Goal: Check status: Check status

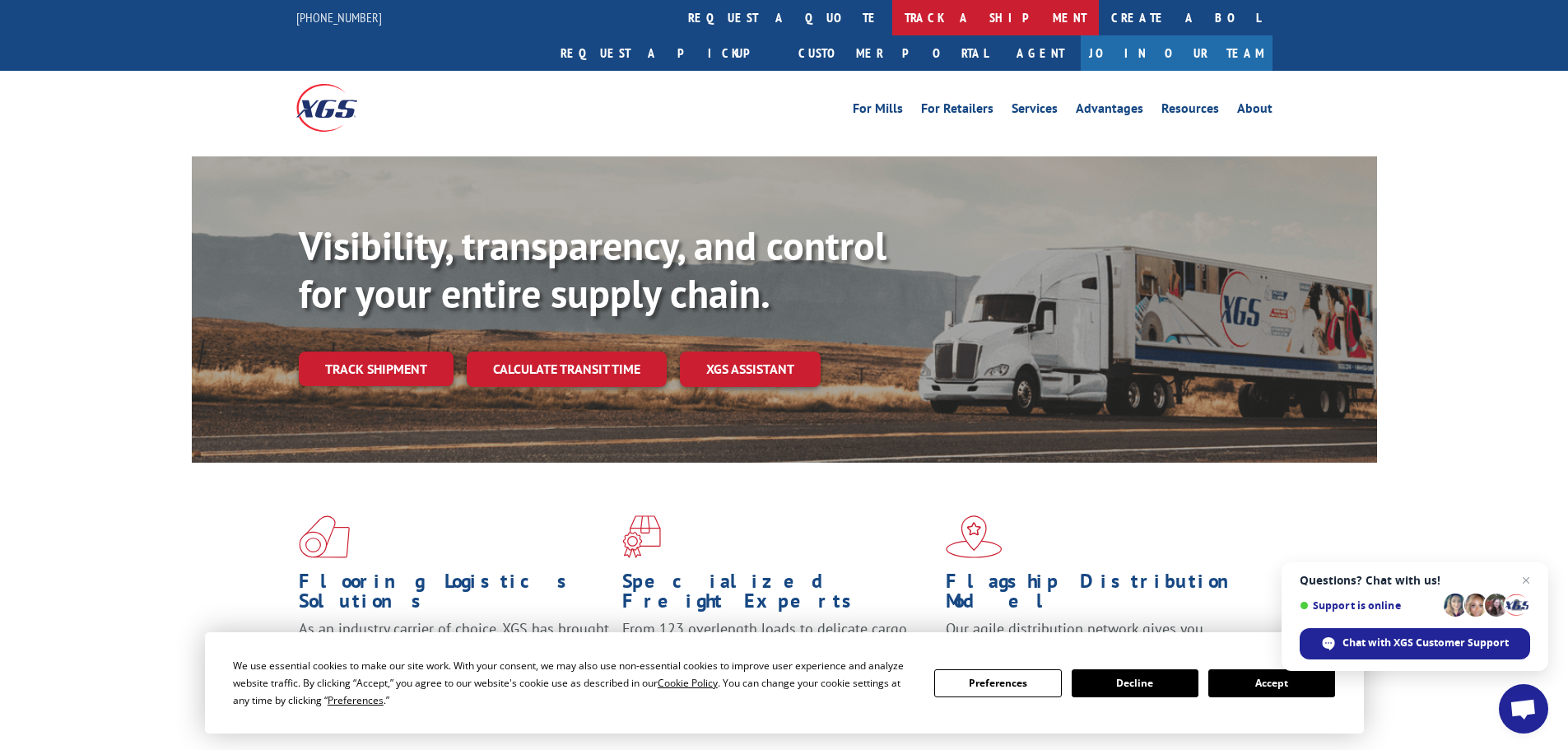
click at [892, 28] on link "track a shipment" at bounding box center [996, 18] width 206 height 35
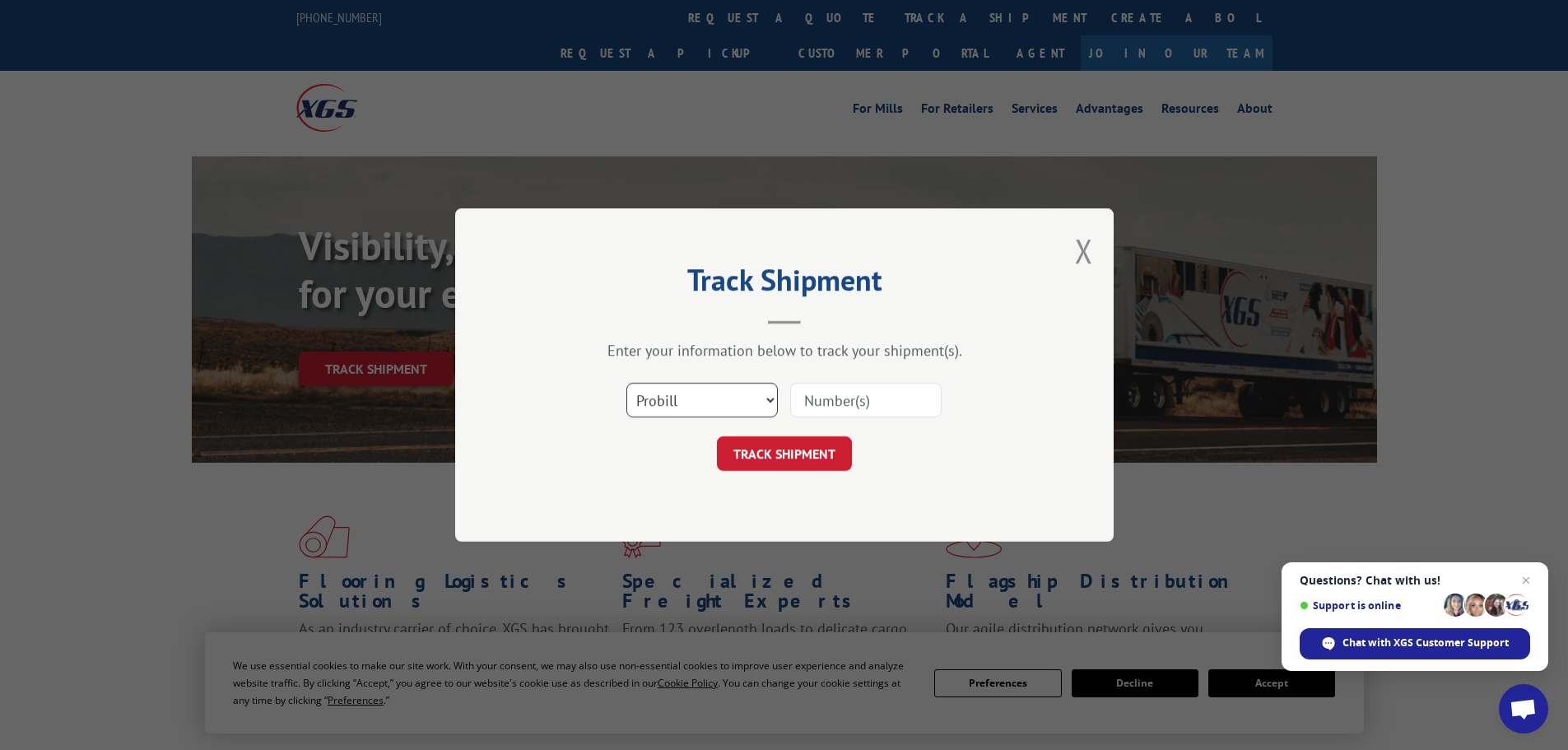
click at [740, 411] on select "Select category... Probill BOL PO" at bounding box center [702, 400] width 151 height 34
click at [824, 401] on input at bounding box center [865, 400] width 151 height 34
paste input "15340361"
type input "15340361"
click at [809, 445] on button "TRACK SHIPMENT" at bounding box center [784, 454] width 135 height 34
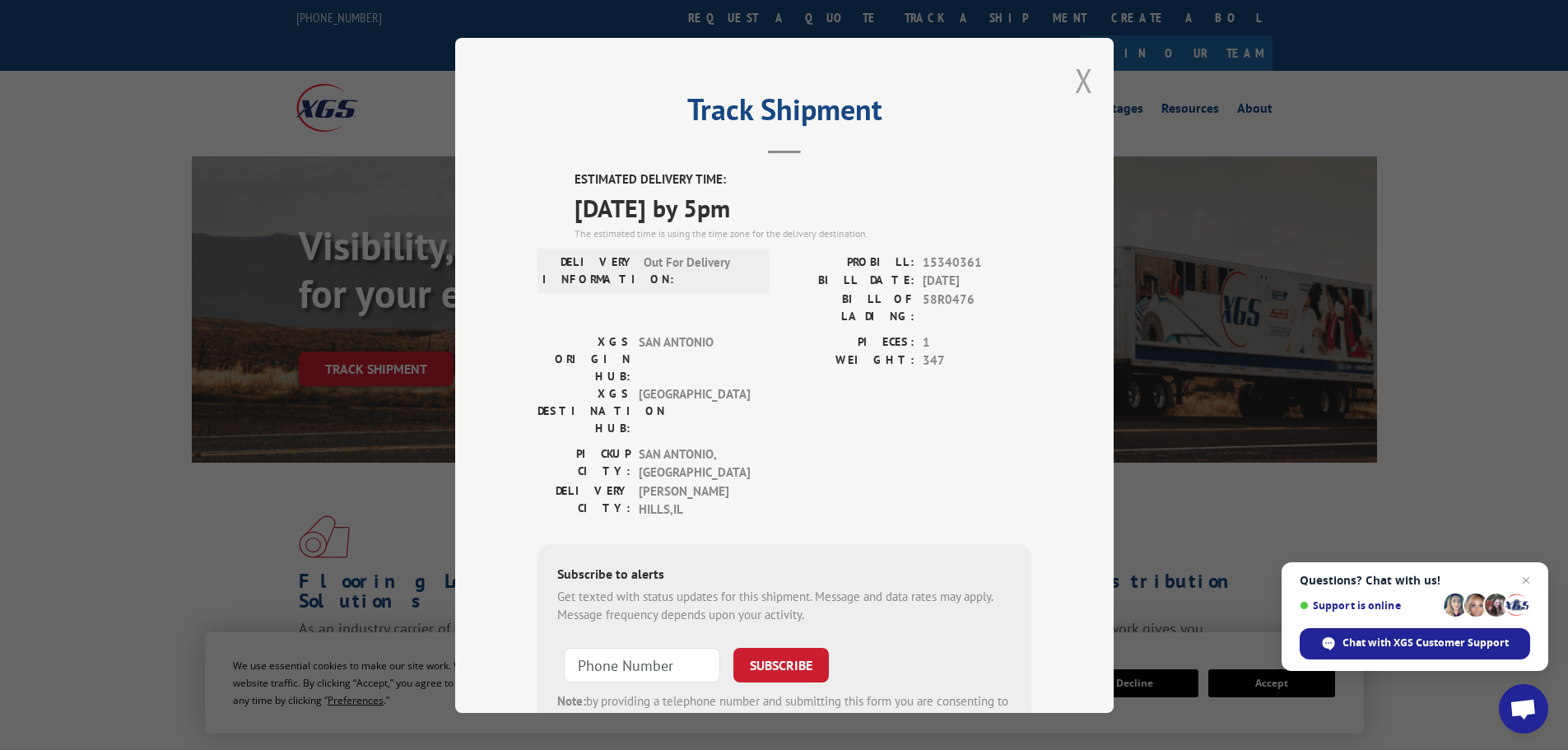
click at [1076, 94] on button "Close modal" at bounding box center [1085, 81] width 18 height 44
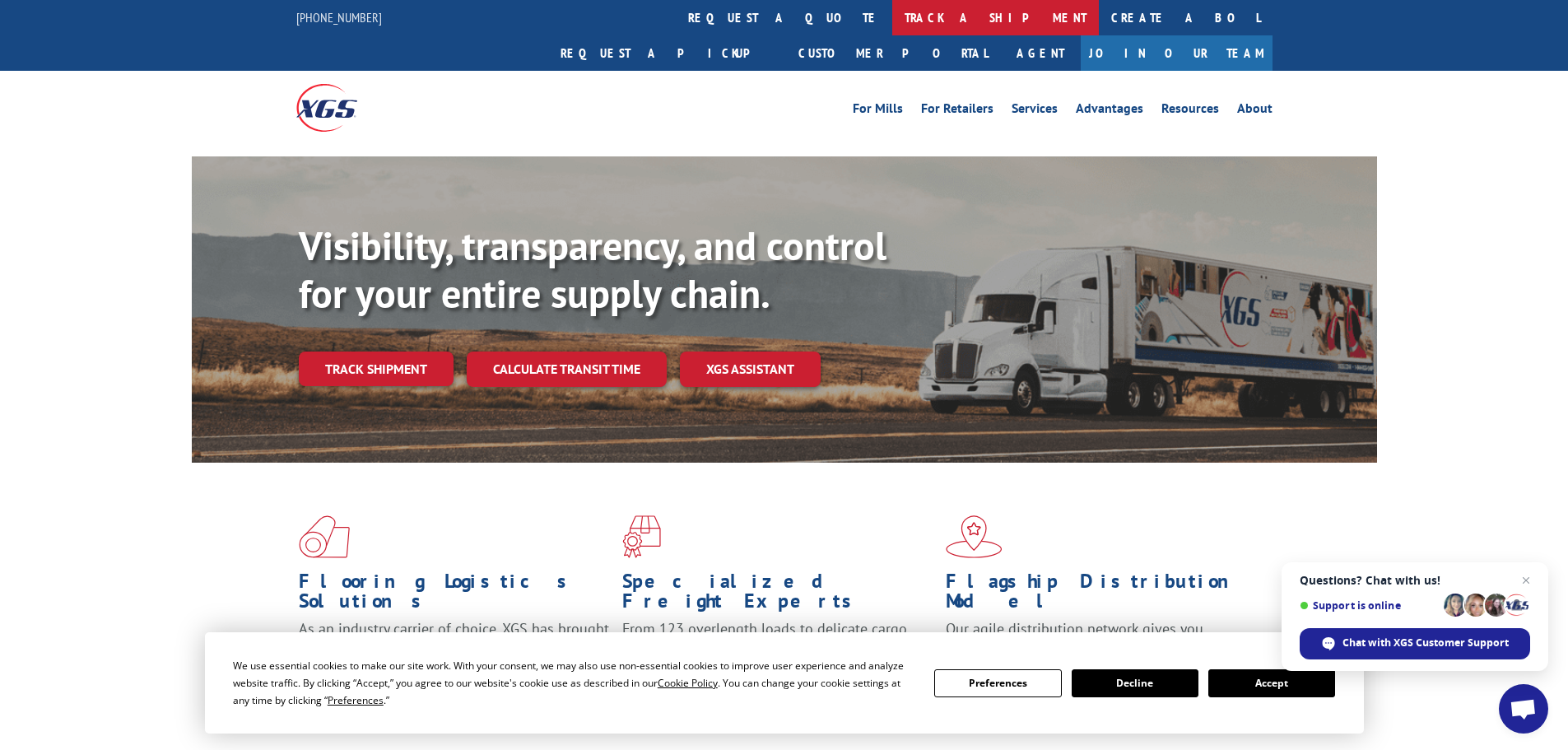
click at [892, 19] on link "track a shipment" at bounding box center [996, 18] width 206 height 35
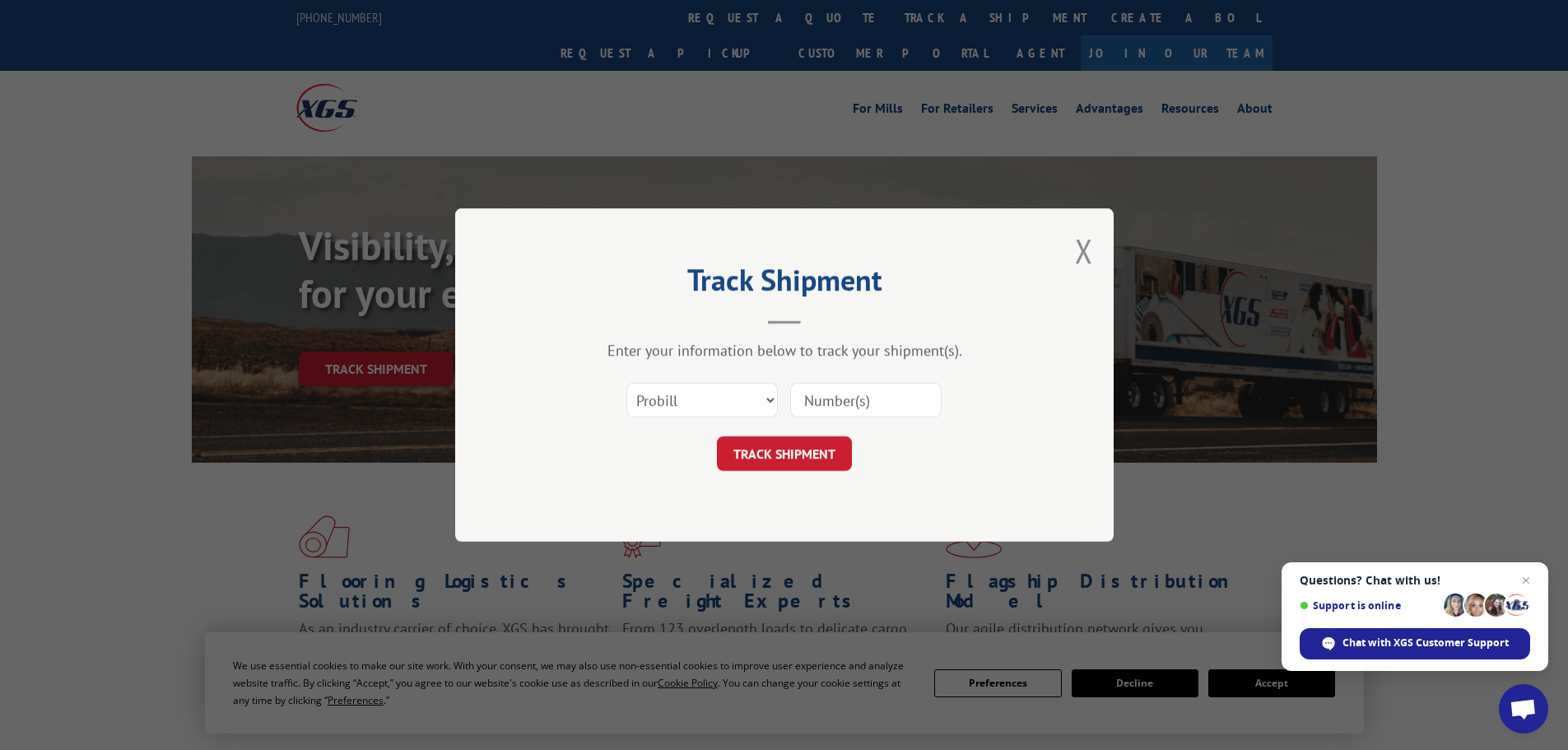
drag, startPoint x: 869, startPoint y: 383, endPoint x: 872, endPoint y: 391, distance: 8.5
click at [870, 383] on input at bounding box center [865, 400] width 151 height 34
paste input "15472451"
type input "15472451"
click at [813, 455] on button "TRACK SHIPMENT" at bounding box center [784, 454] width 135 height 34
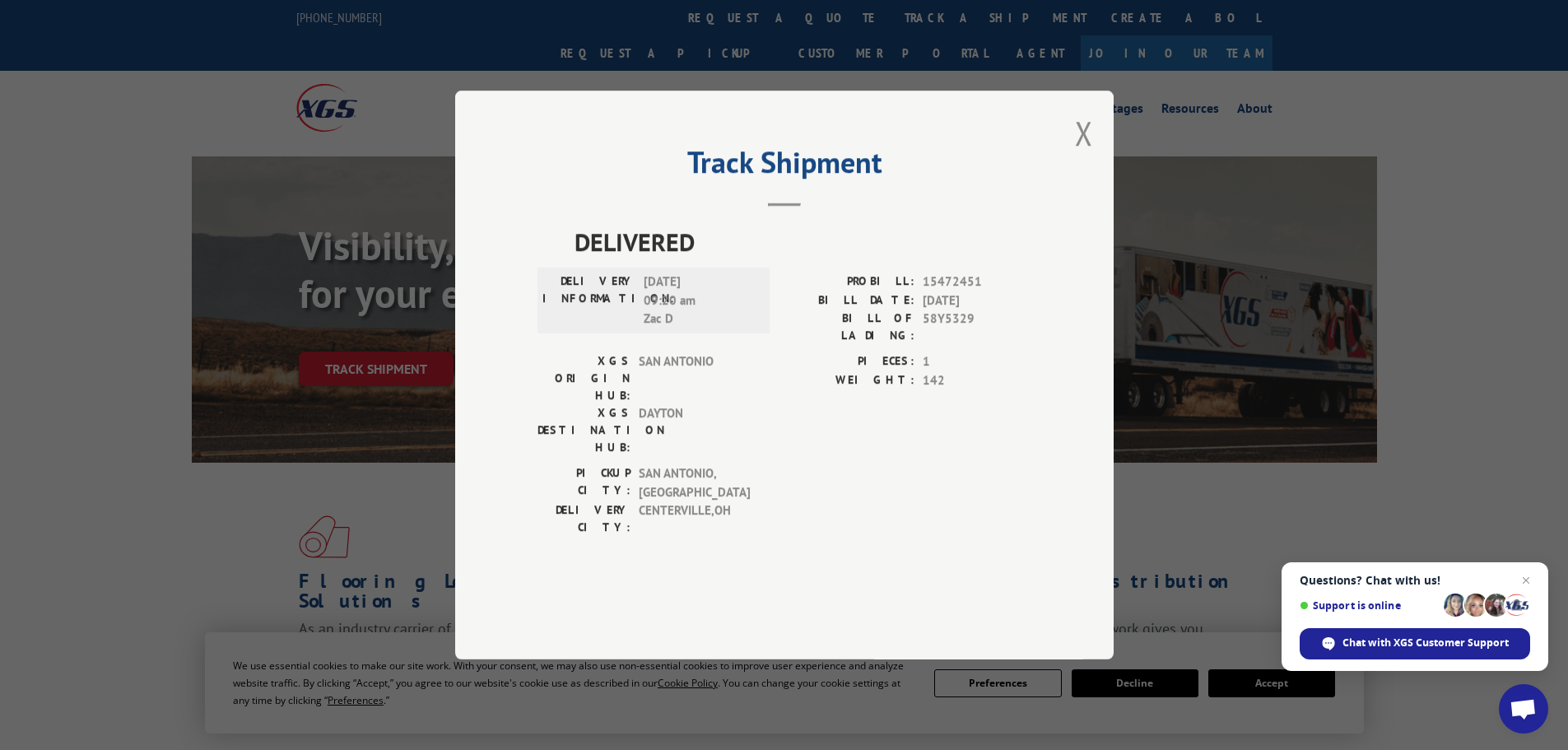
click at [1096, 178] on div "Track Shipment DELIVERED DELIVERY INFORMATION: [DATE] 09:20 am Zac D PROBILL: 1…" at bounding box center [784, 375] width 658 height 569
click at [1083, 155] on button "Close modal" at bounding box center [1085, 133] width 18 height 44
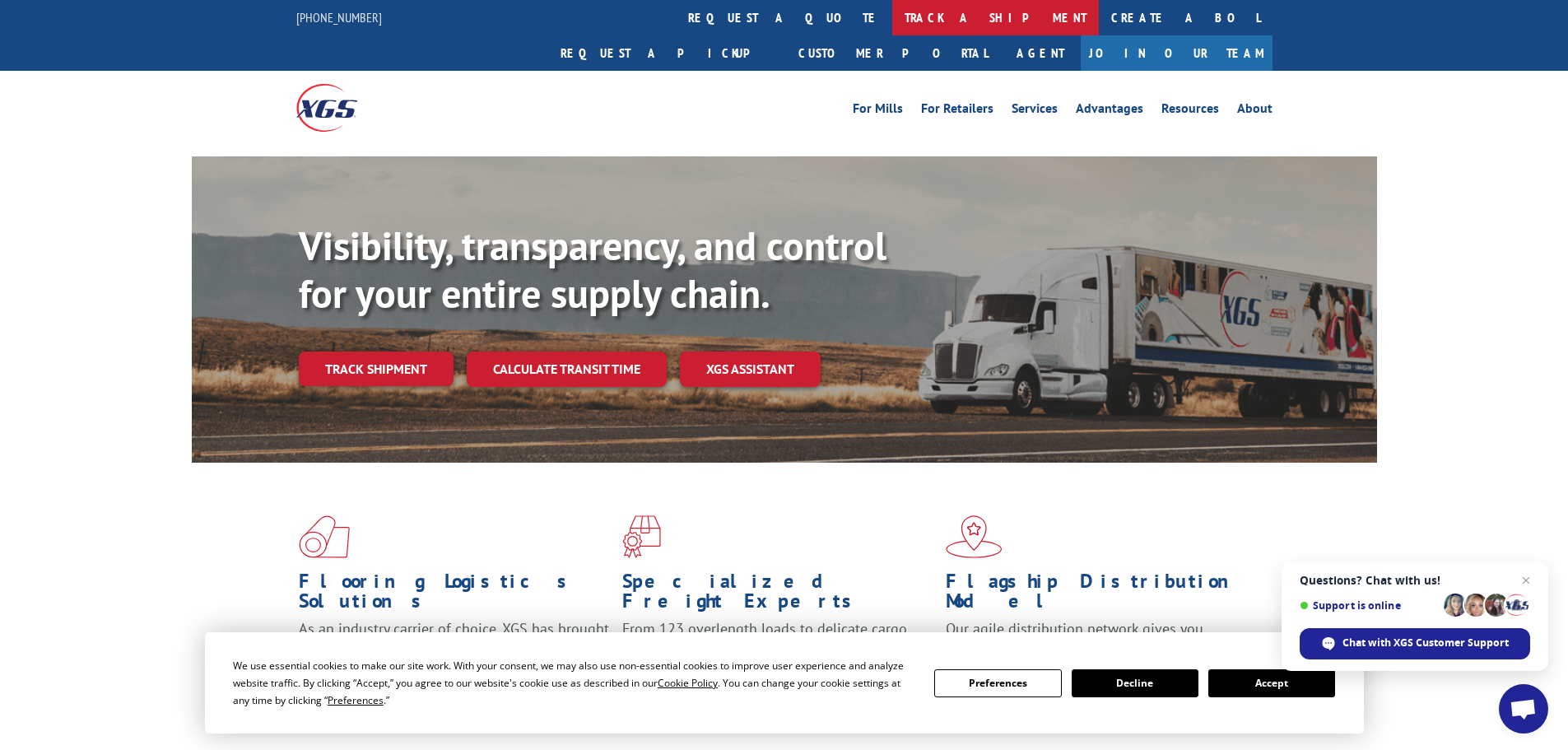
click at [892, 25] on link "track a shipment" at bounding box center [996, 18] width 206 height 35
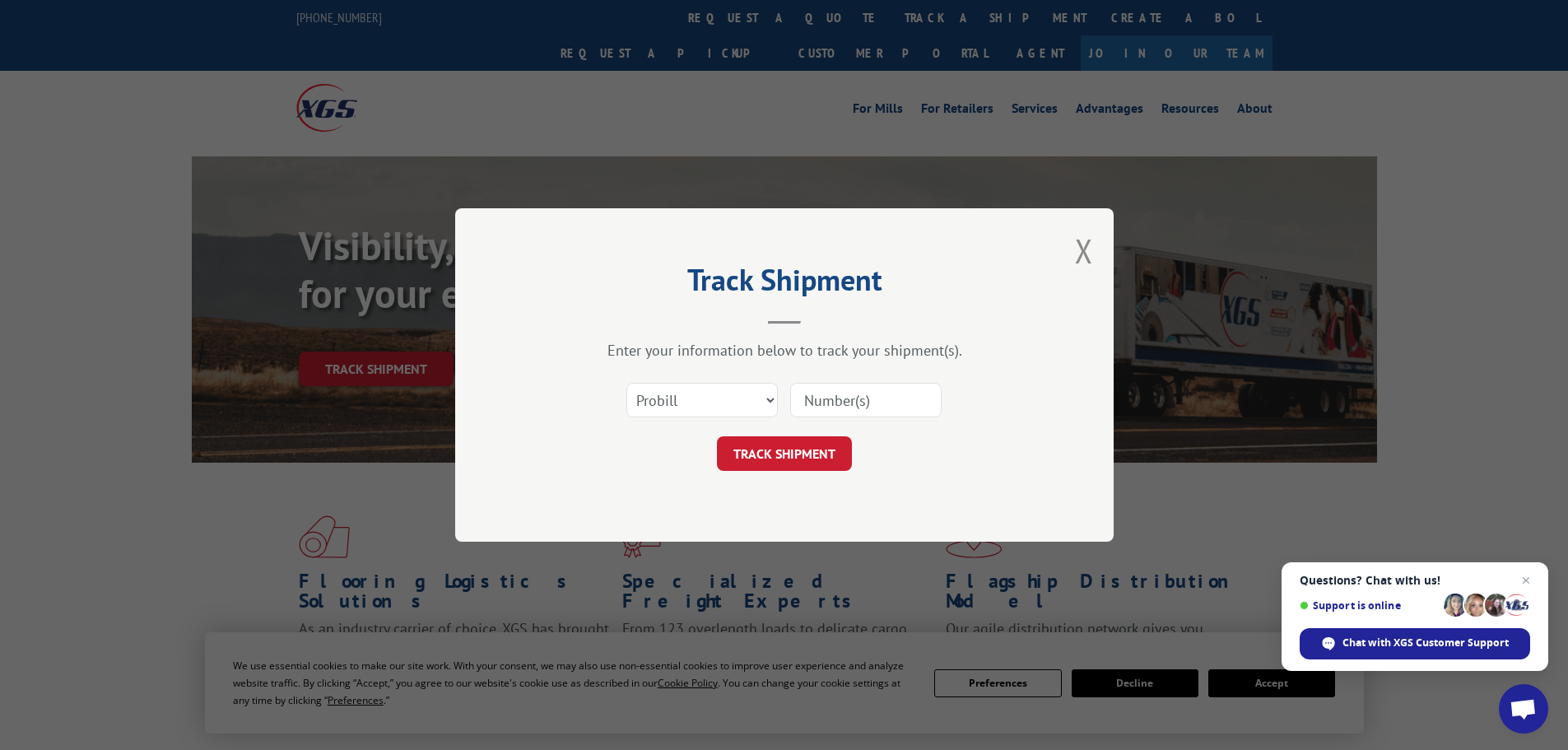
drag, startPoint x: 849, startPoint y: 401, endPoint x: 868, endPoint y: 414, distance: 23.0
click at [849, 401] on input at bounding box center [865, 400] width 151 height 34
paste input "15472403"
type input "15472403"
drag, startPoint x: 813, startPoint y: 446, endPoint x: 839, endPoint y: 452, distance: 26.7
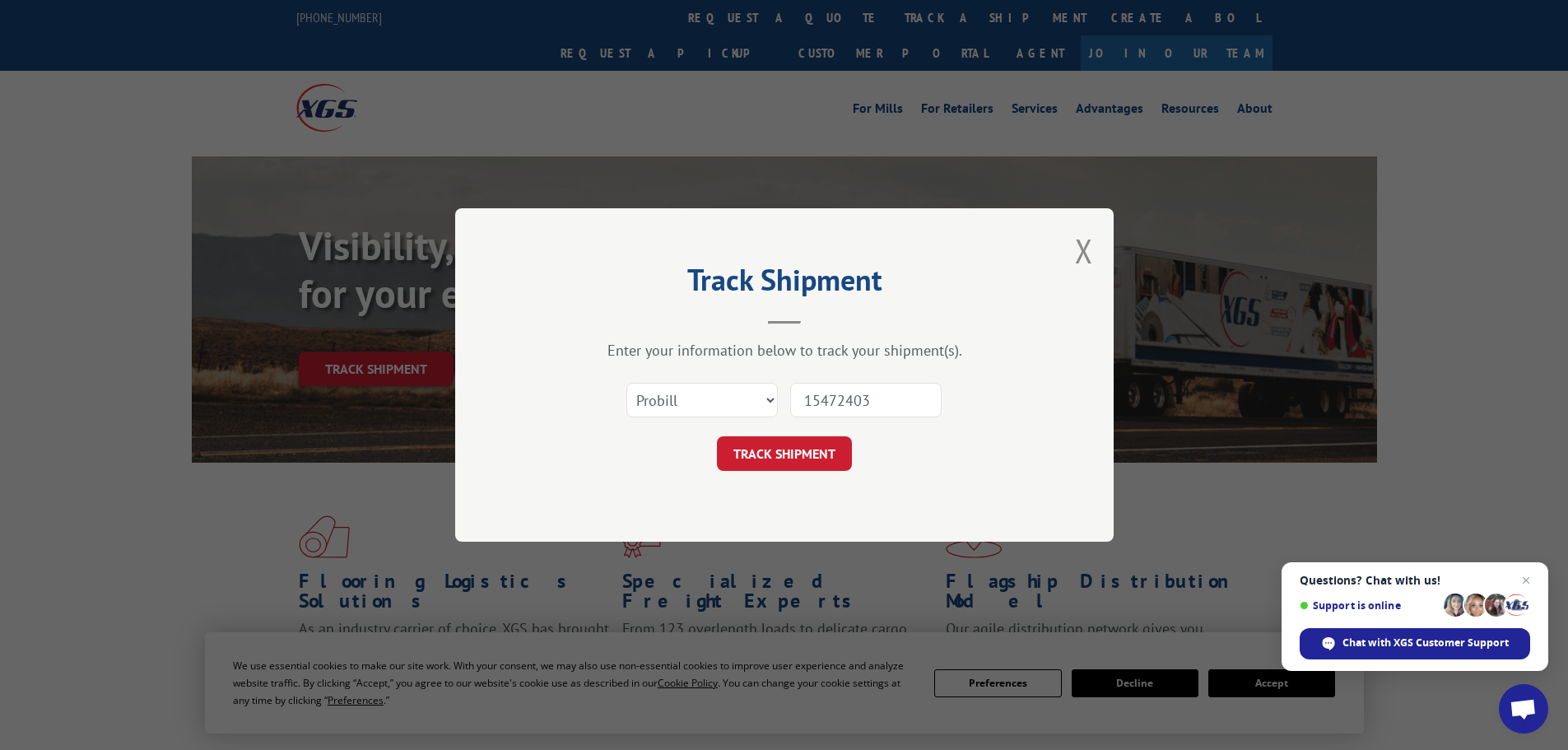
click at [813, 446] on button "TRACK SHIPMENT" at bounding box center [784, 454] width 135 height 34
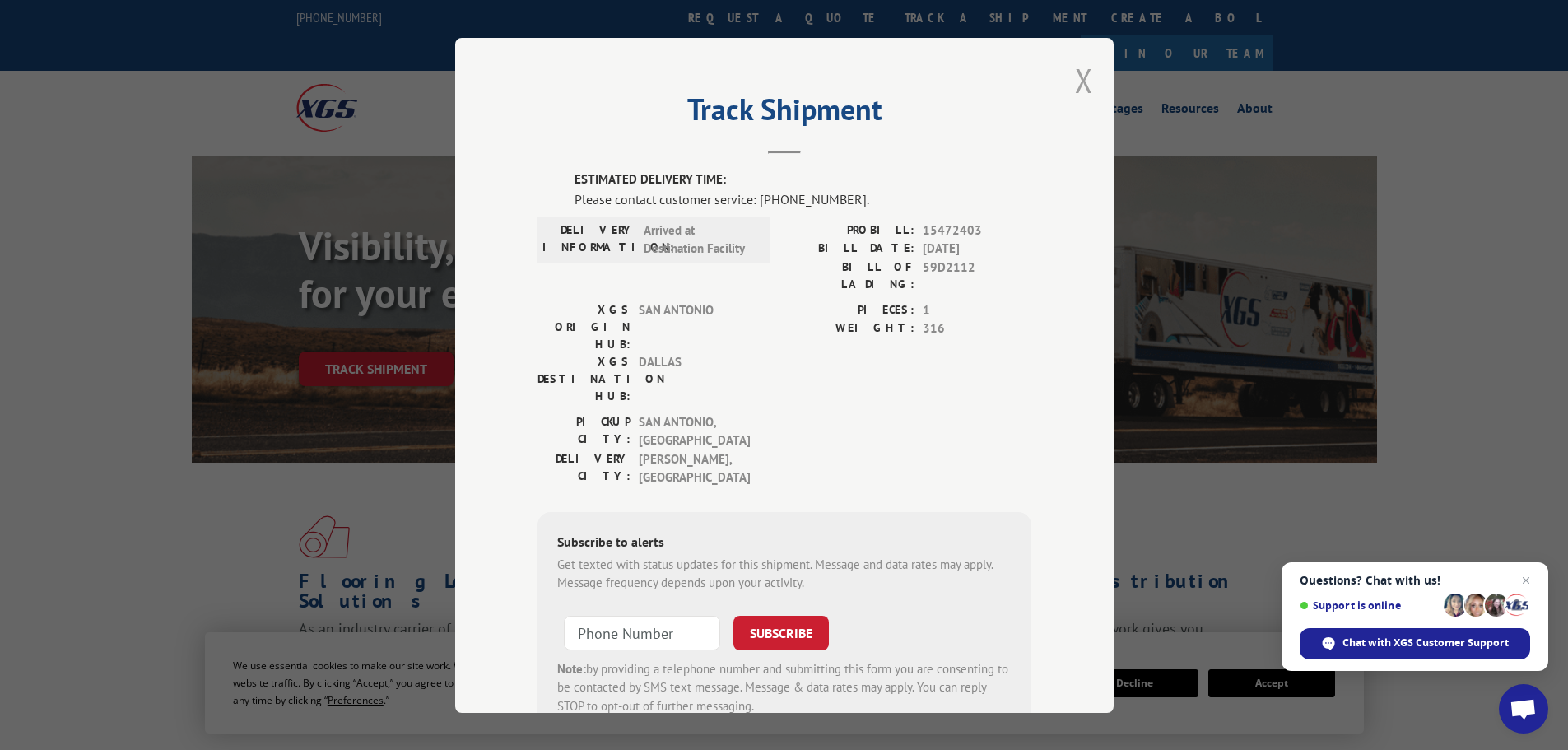
click at [1075, 87] on button "Close modal" at bounding box center [1085, 81] width 18 height 44
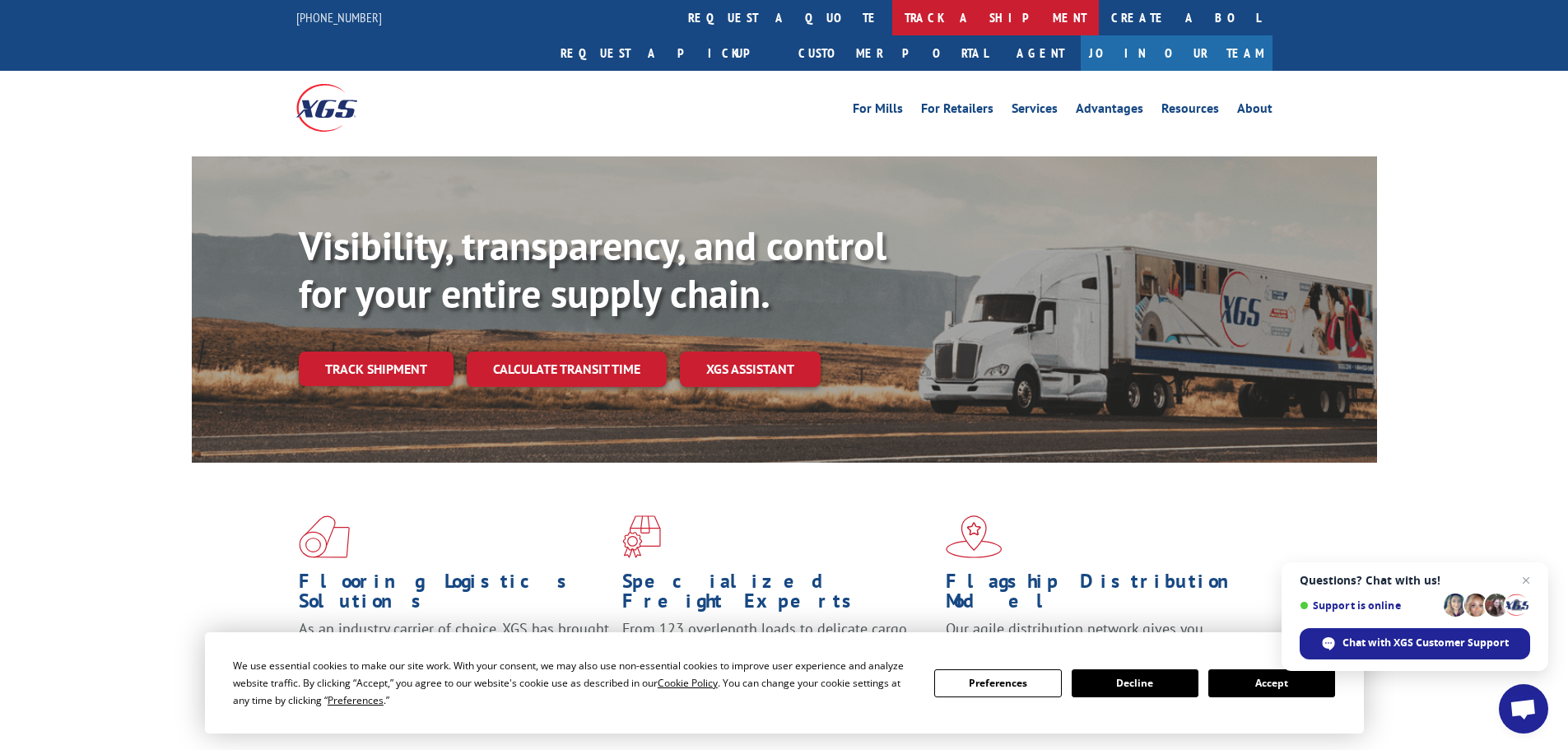
click at [892, 18] on link "track a shipment" at bounding box center [996, 18] width 206 height 35
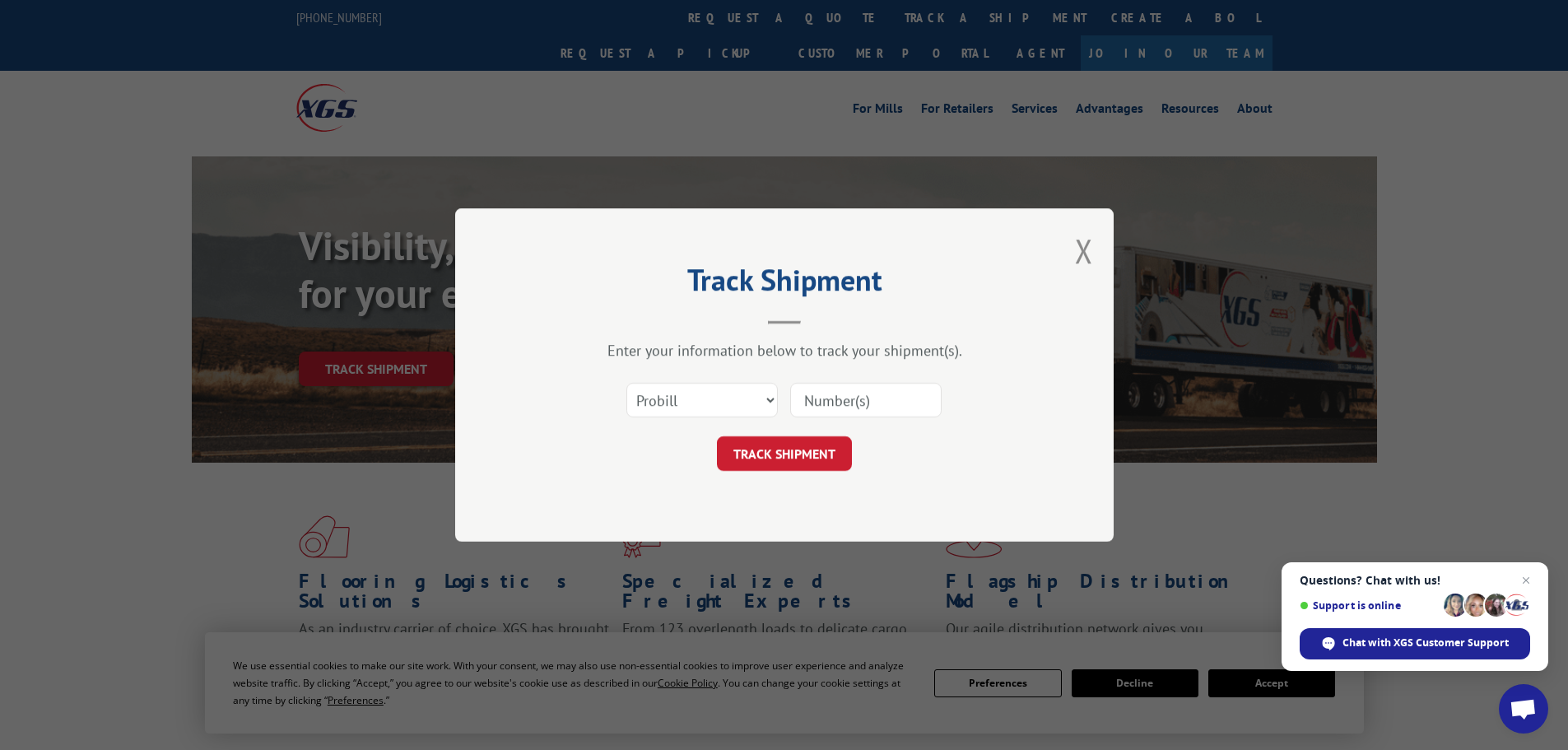
click at [878, 400] on input at bounding box center [865, 400] width 151 height 34
paste input "15472401"
type input "15472401"
click at [826, 447] on button "TRACK SHIPMENT" at bounding box center [784, 454] width 135 height 34
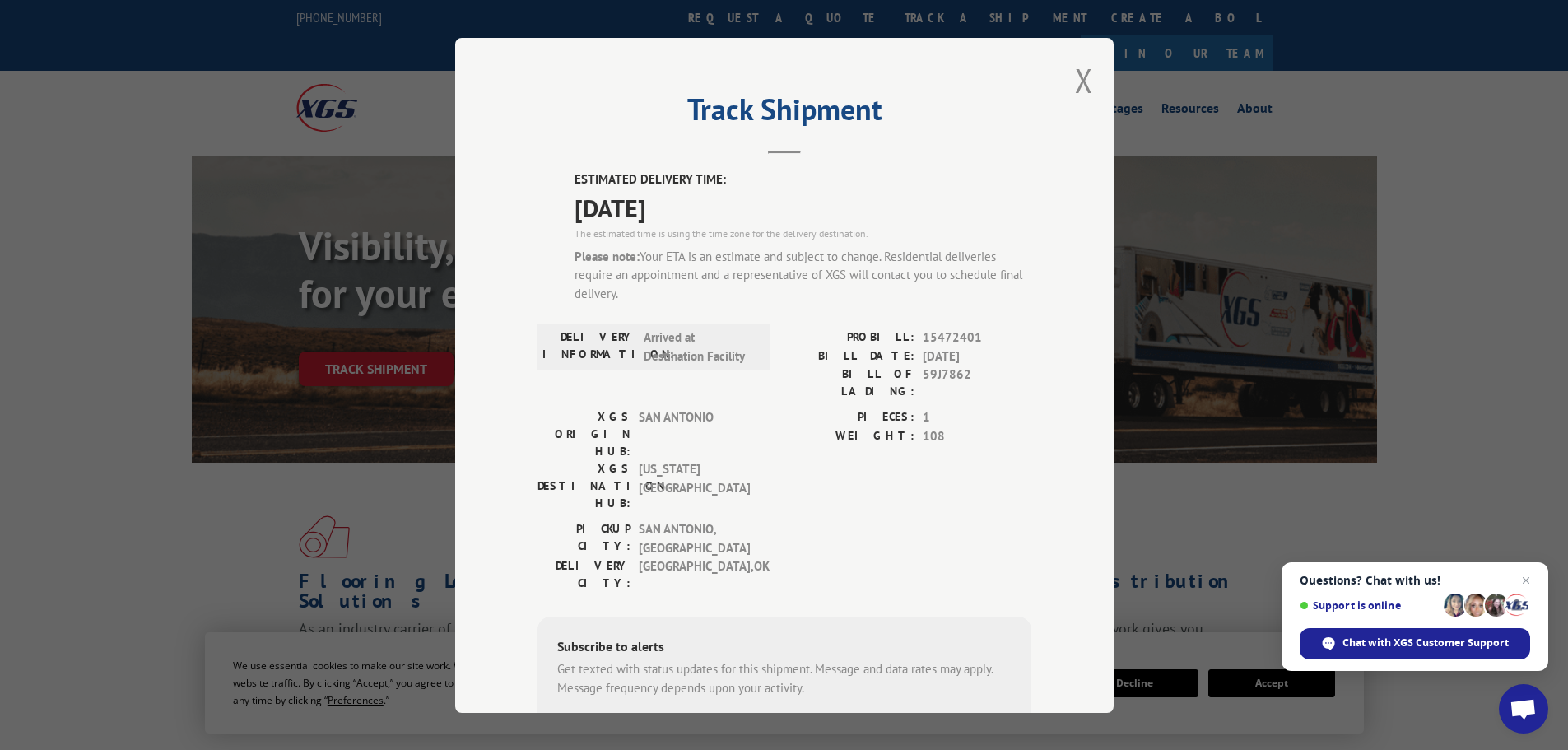
click at [1067, 93] on div "Track Shipment ESTIMATED DELIVERY TIME: [DATE] The estimated time is using the …" at bounding box center [784, 375] width 658 height 675
click at [1075, 92] on button "Close modal" at bounding box center [1085, 81] width 18 height 44
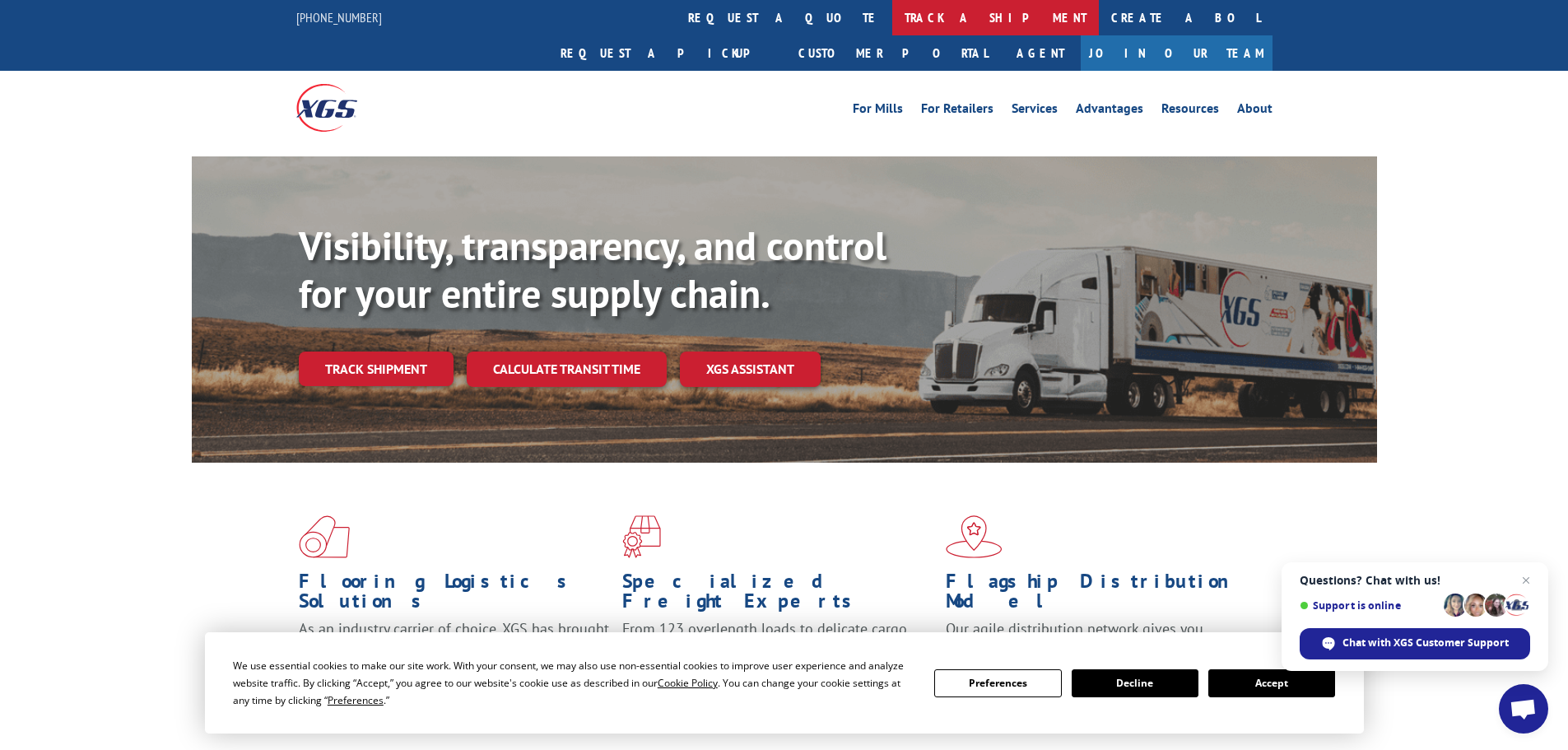
click at [892, 14] on link "track a shipment" at bounding box center [996, 18] width 206 height 35
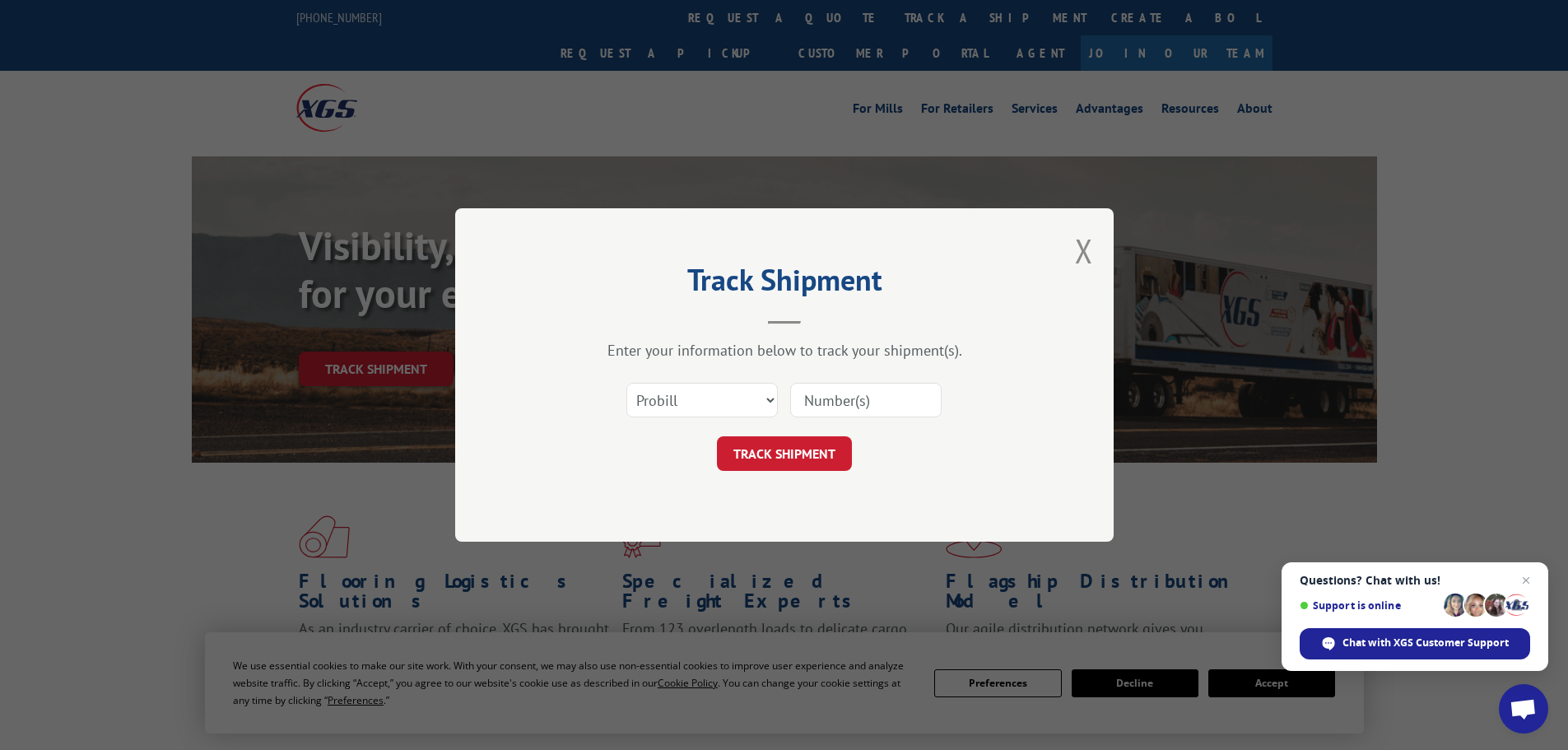
click at [860, 395] on input at bounding box center [865, 400] width 151 height 34
paste input "15472860"
type input "15472860"
click at [823, 459] on button "TRACK SHIPMENT" at bounding box center [784, 454] width 135 height 34
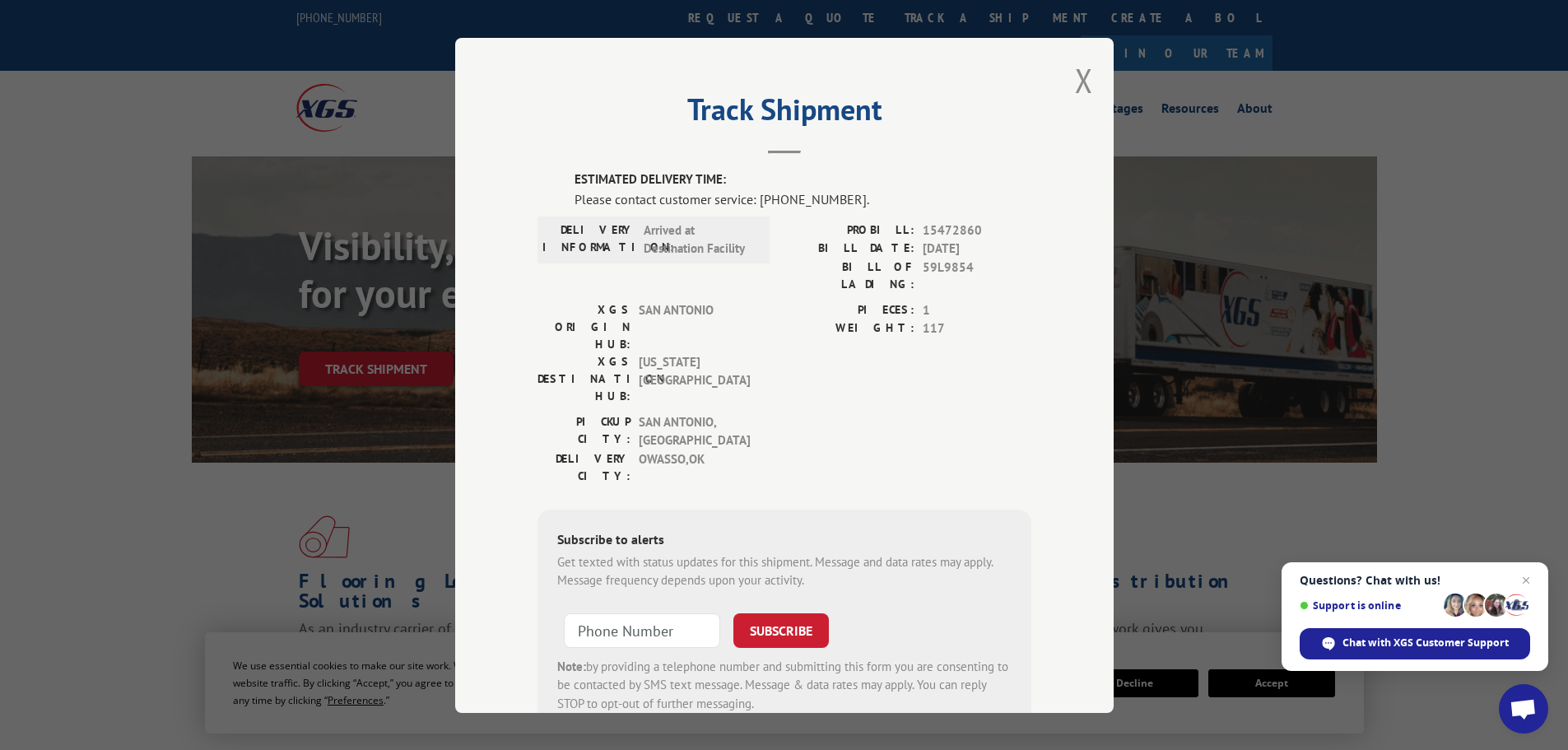
drag, startPoint x: 1076, startPoint y: 99, endPoint x: 991, endPoint y: 72, distance: 89.2
click at [1075, 96] on button "Close modal" at bounding box center [1085, 81] width 18 height 44
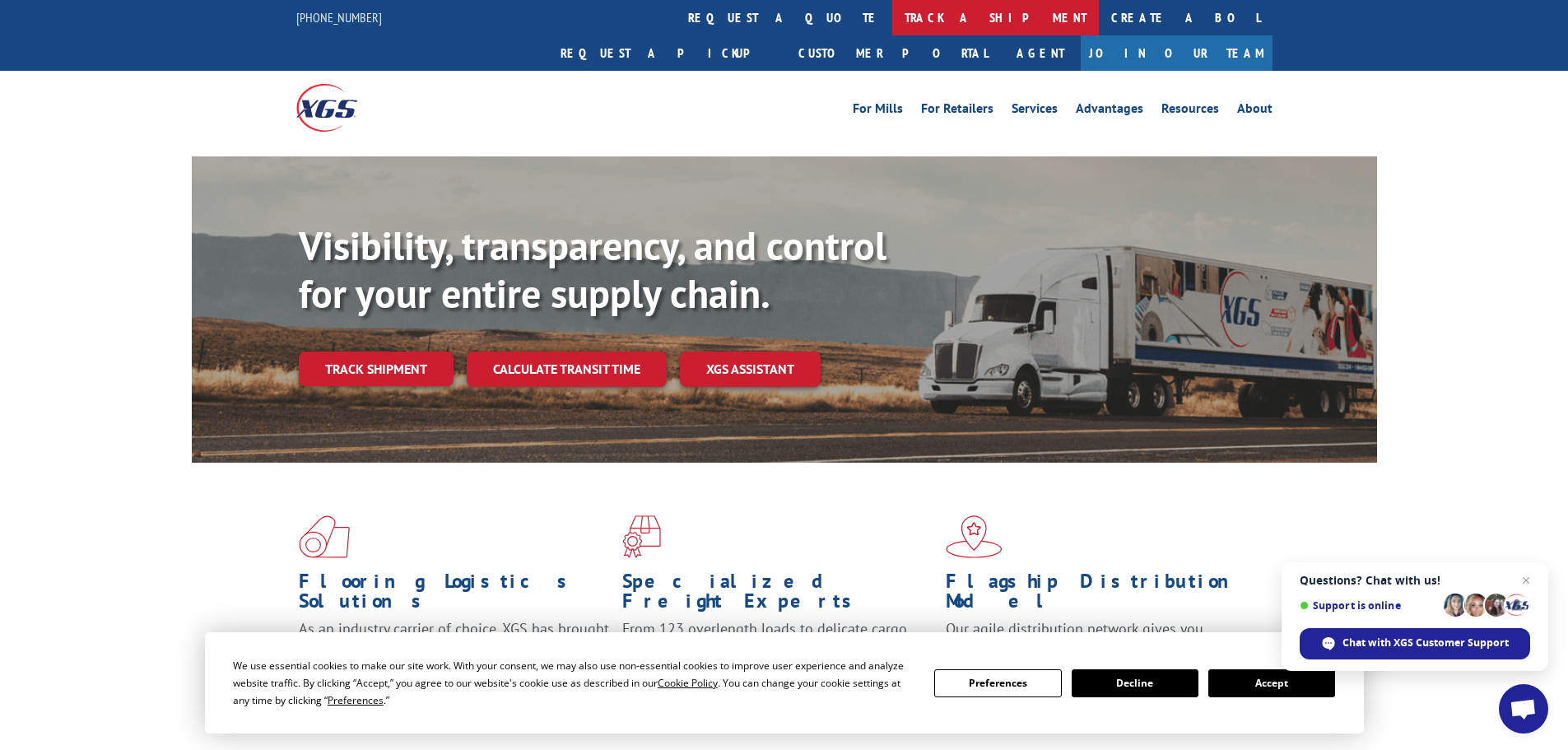
click at [892, 18] on link "track a shipment" at bounding box center [996, 18] width 206 height 35
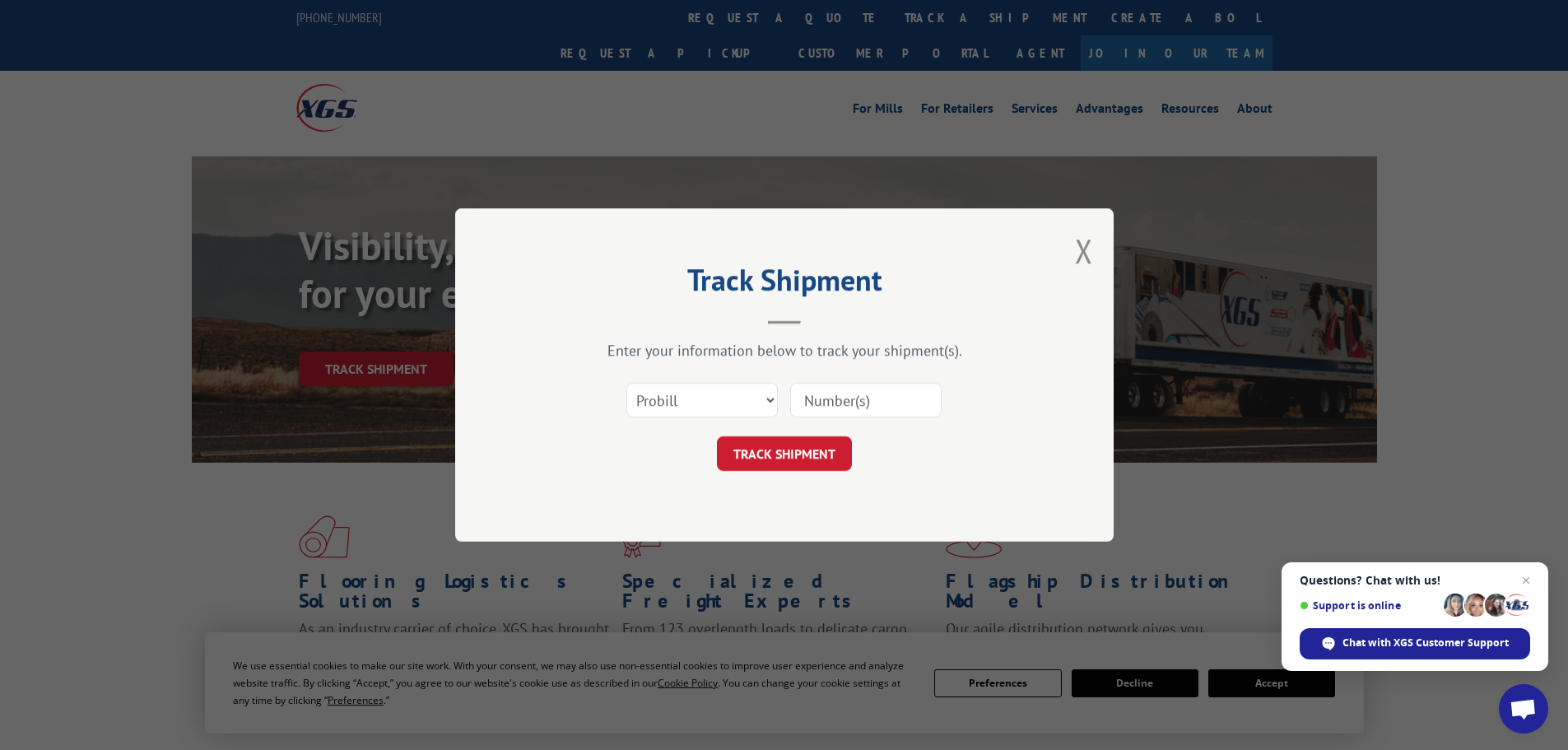
click at [918, 414] on input at bounding box center [865, 400] width 151 height 34
paste input "15340367"
type input "15340367"
click at [786, 457] on button "TRACK SHIPMENT" at bounding box center [784, 454] width 135 height 34
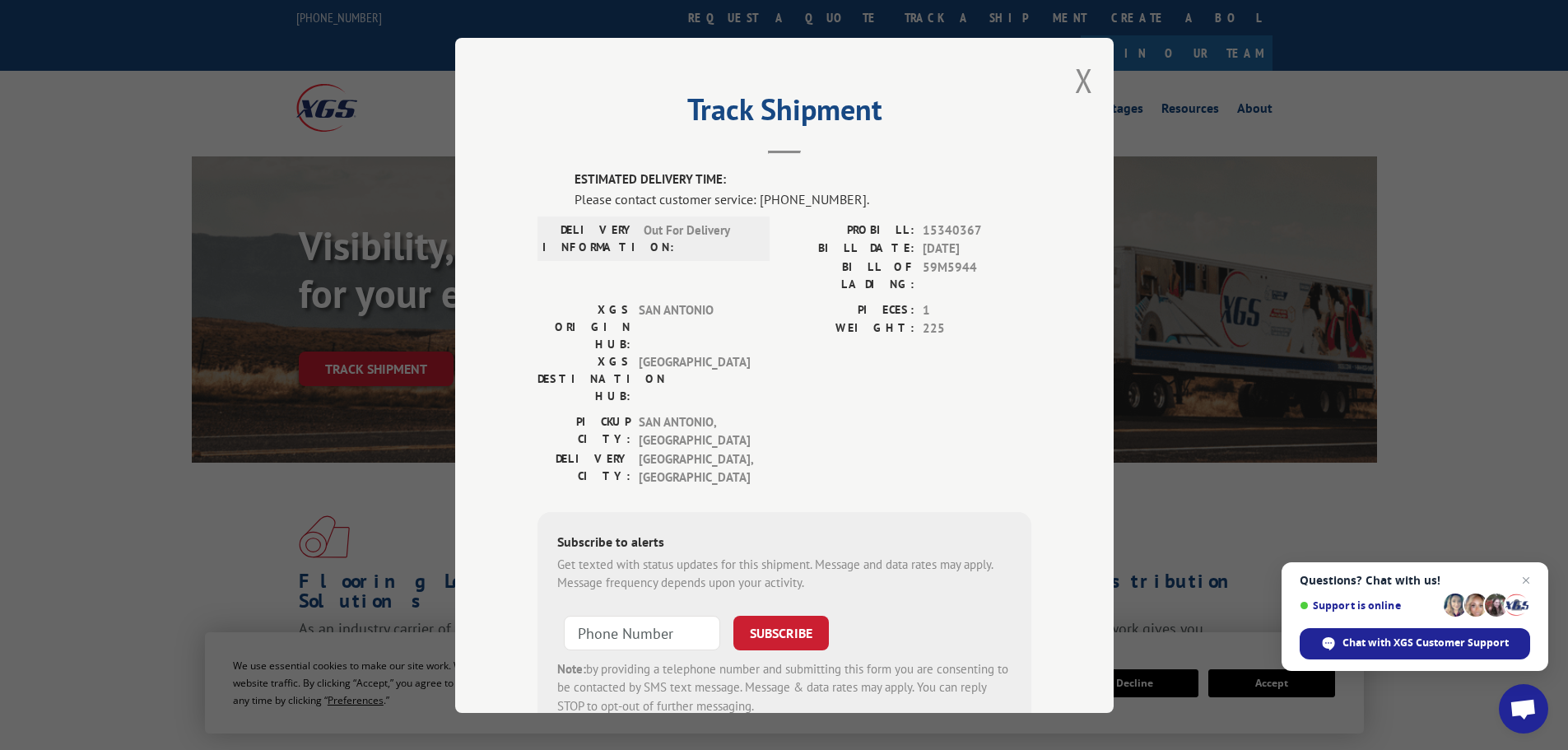
drag, startPoint x: 1063, startPoint y: 79, endPoint x: 1075, endPoint y: 79, distance: 12.0
click at [1068, 79] on div "Track Shipment ESTIMATED DELIVERY TIME: Please contact customer service: [PHONE…" at bounding box center [784, 375] width 658 height 675
click at [1075, 79] on button "Close modal" at bounding box center [1085, 81] width 18 height 44
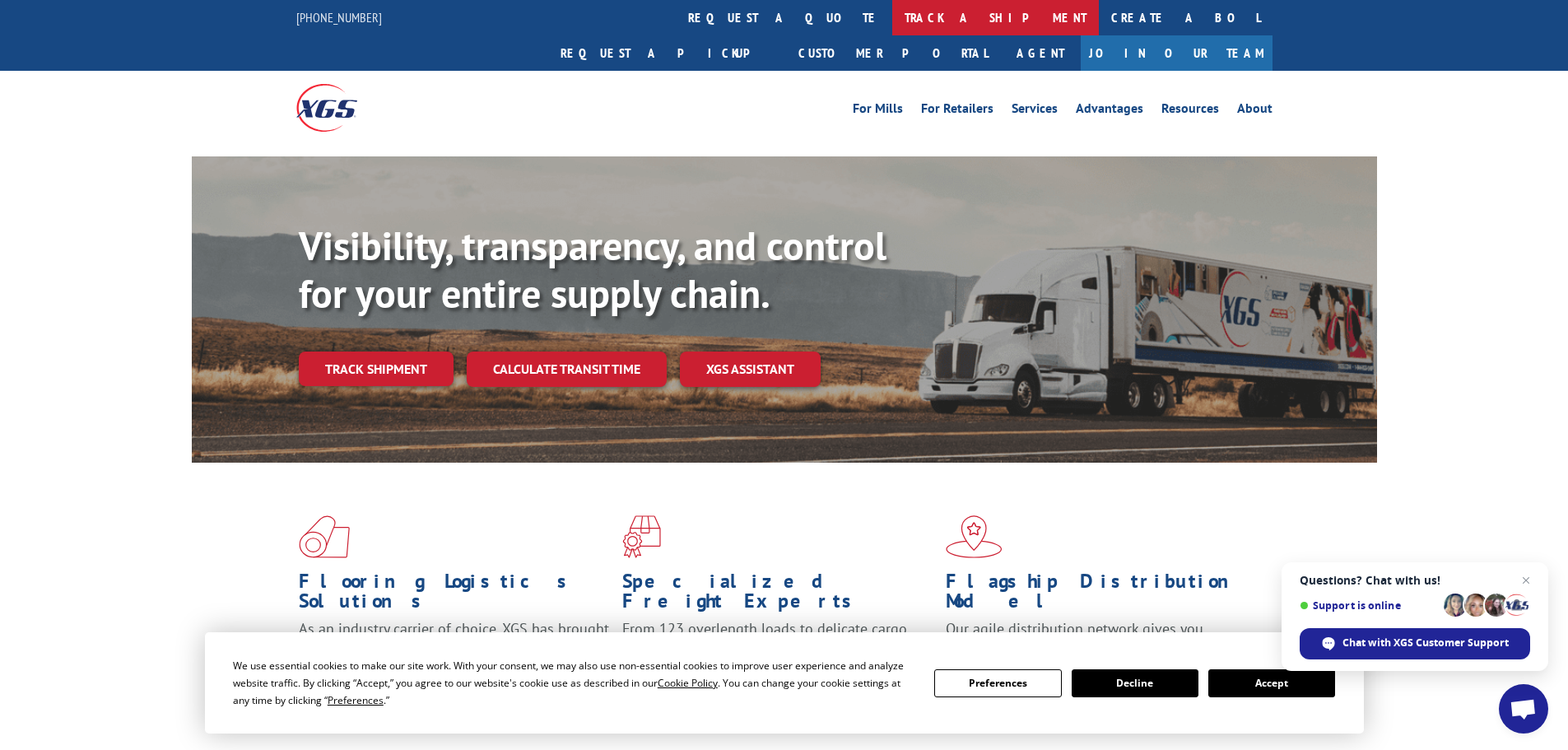
click at [892, 26] on link "track a shipment" at bounding box center [996, 18] width 206 height 35
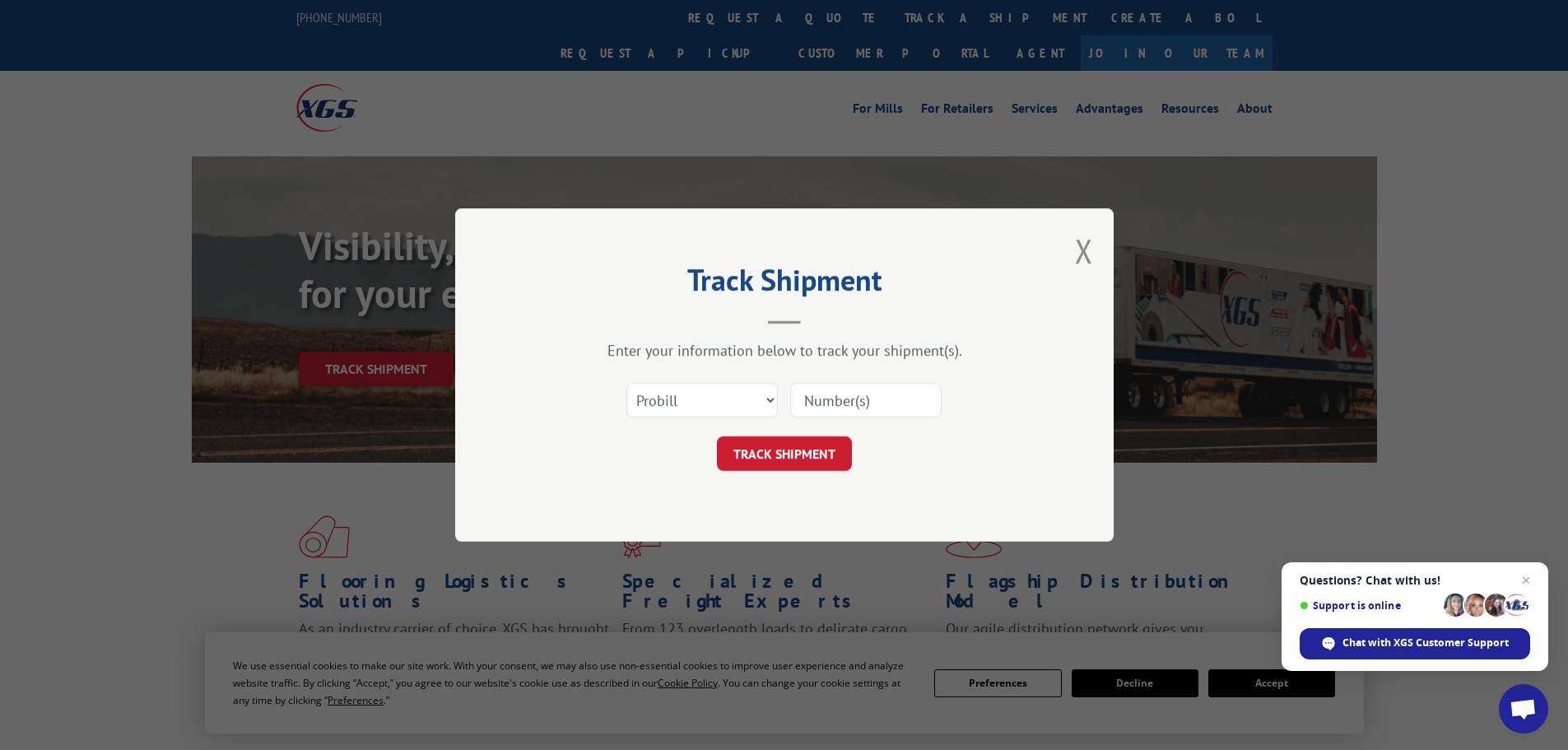
click at [860, 396] on input at bounding box center [865, 400] width 151 height 34
paste input "15340369"
type input "15340369"
click at [779, 464] on button "TRACK SHIPMENT" at bounding box center [784, 454] width 135 height 34
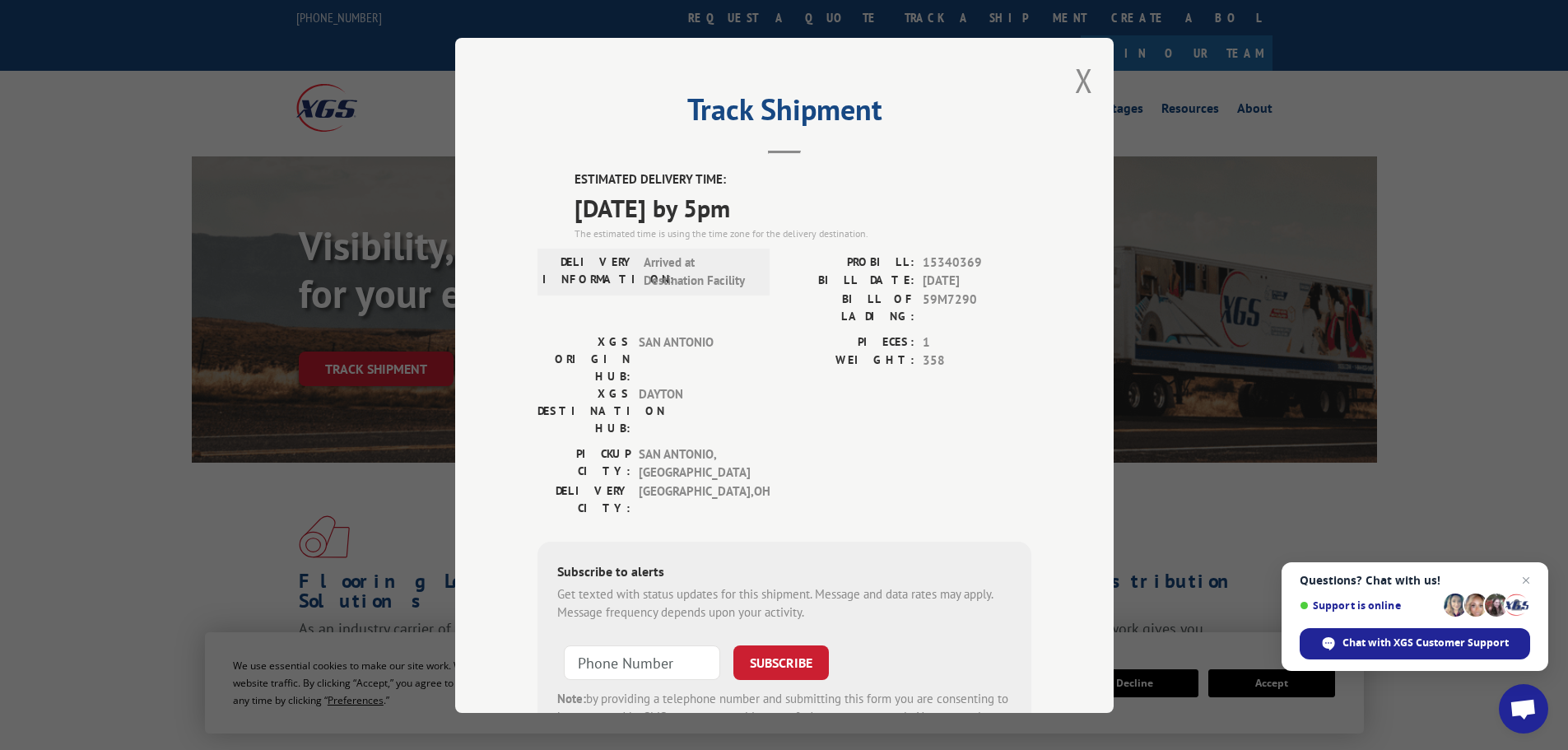
drag, startPoint x: 1074, startPoint y: 92, endPoint x: 1059, endPoint y: 93, distance: 15.0
click at [1075, 92] on button "Close modal" at bounding box center [1085, 81] width 18 height 44
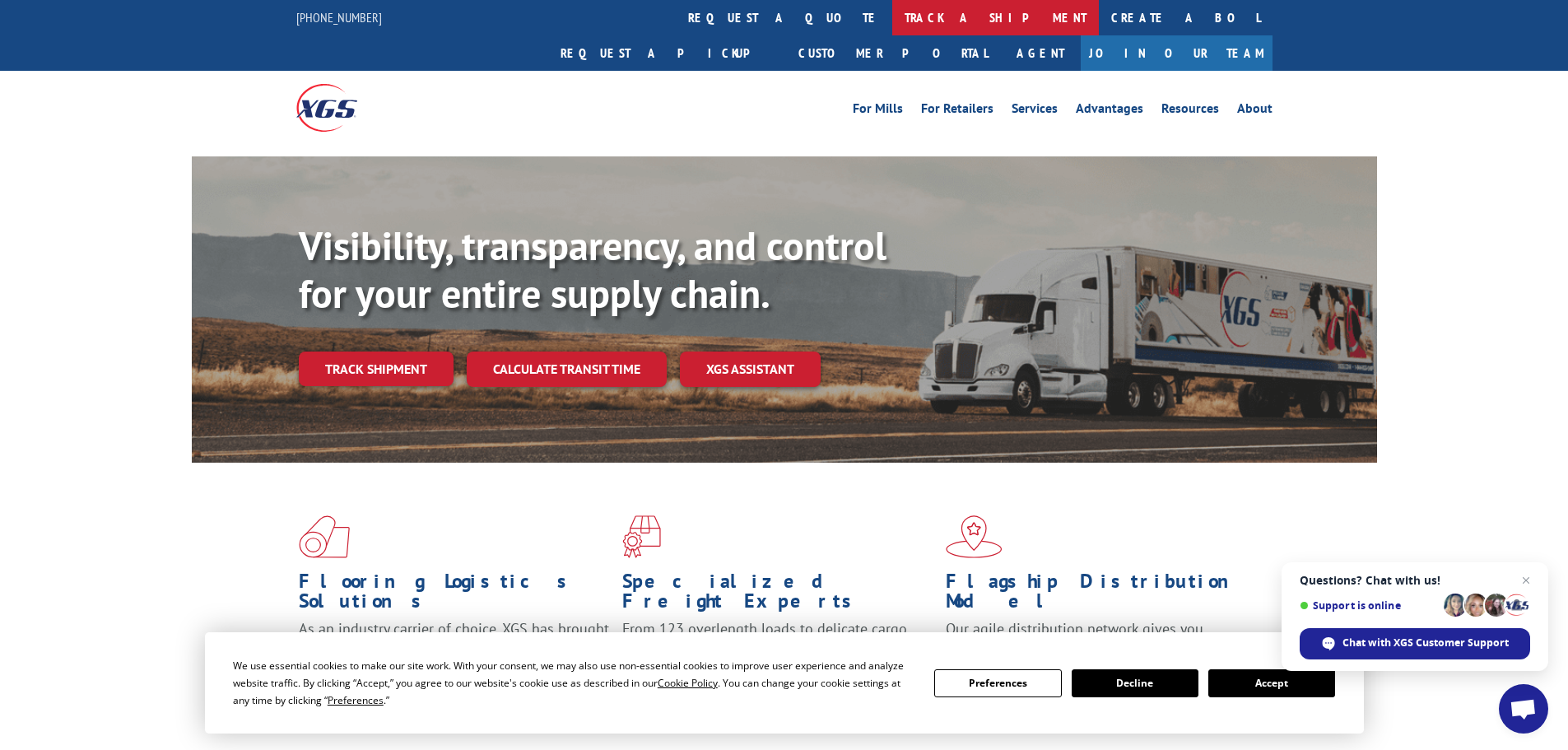
click at [892, 20] on link "track a shipment" at bounding box center [996, 18] width 206 height 35
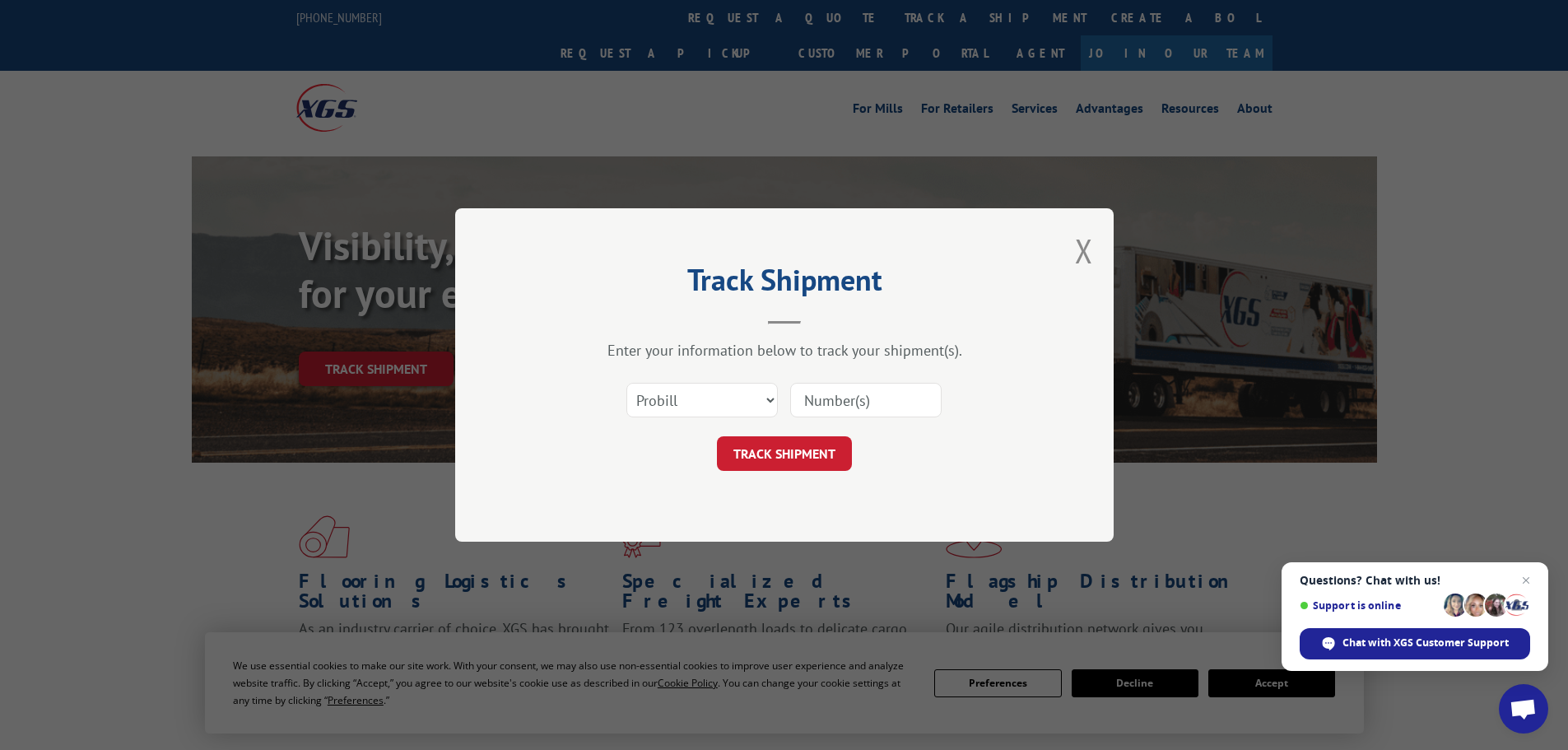
click at [850, 411] on input at bounding box center [865, 400] width 151 height 34
paste input "15340370"
type input "15340370"
click at [826, 457] on button "TRACK SHIPMENT" at bounding box center [784, 454] width 135 height 34
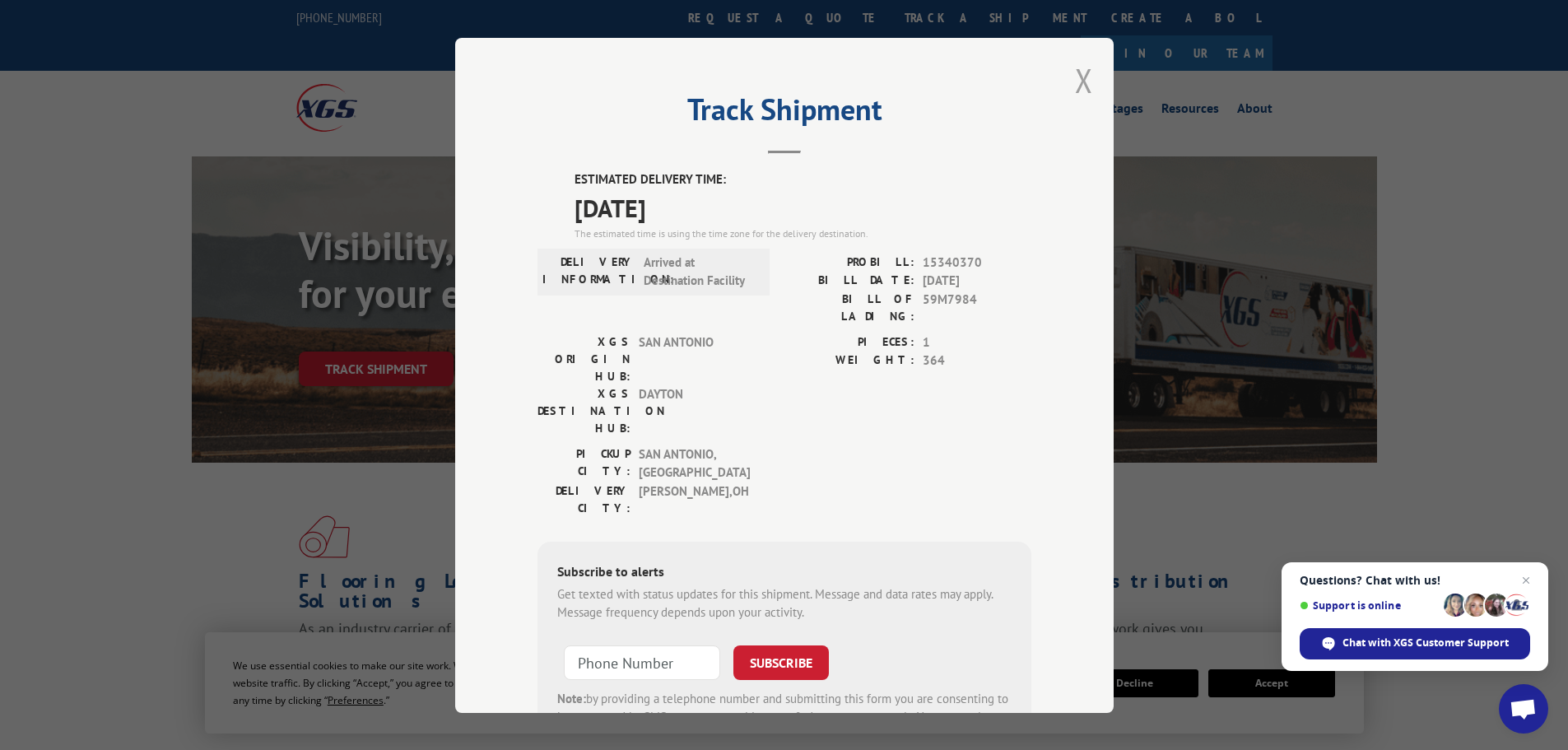
click at [1079, 83] on button "Close modal" at bounding box center [1085, 81] width 18 height 44
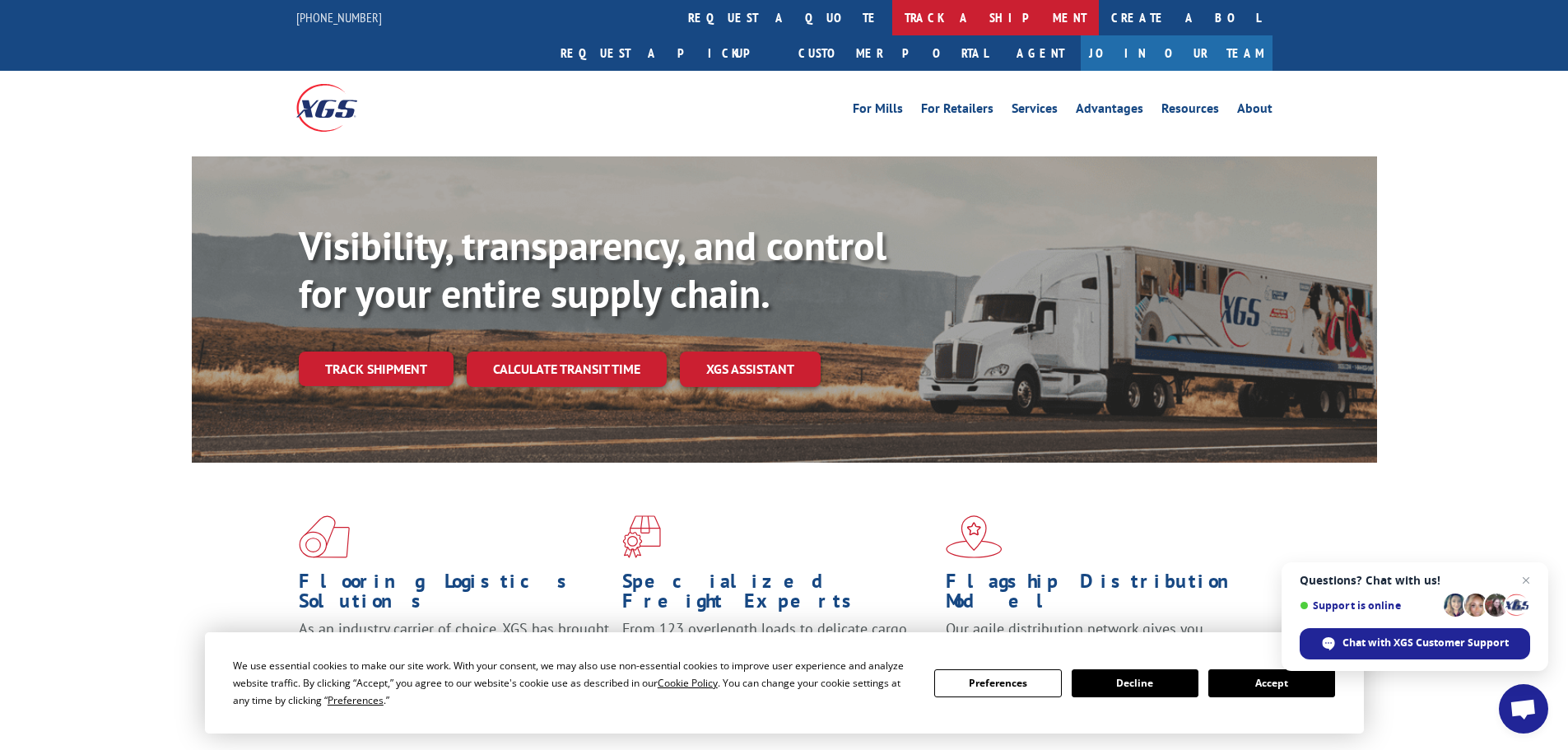
click at [892, 14] on link "track a shipment" at bounding box center [996, 18] width 206 height 35
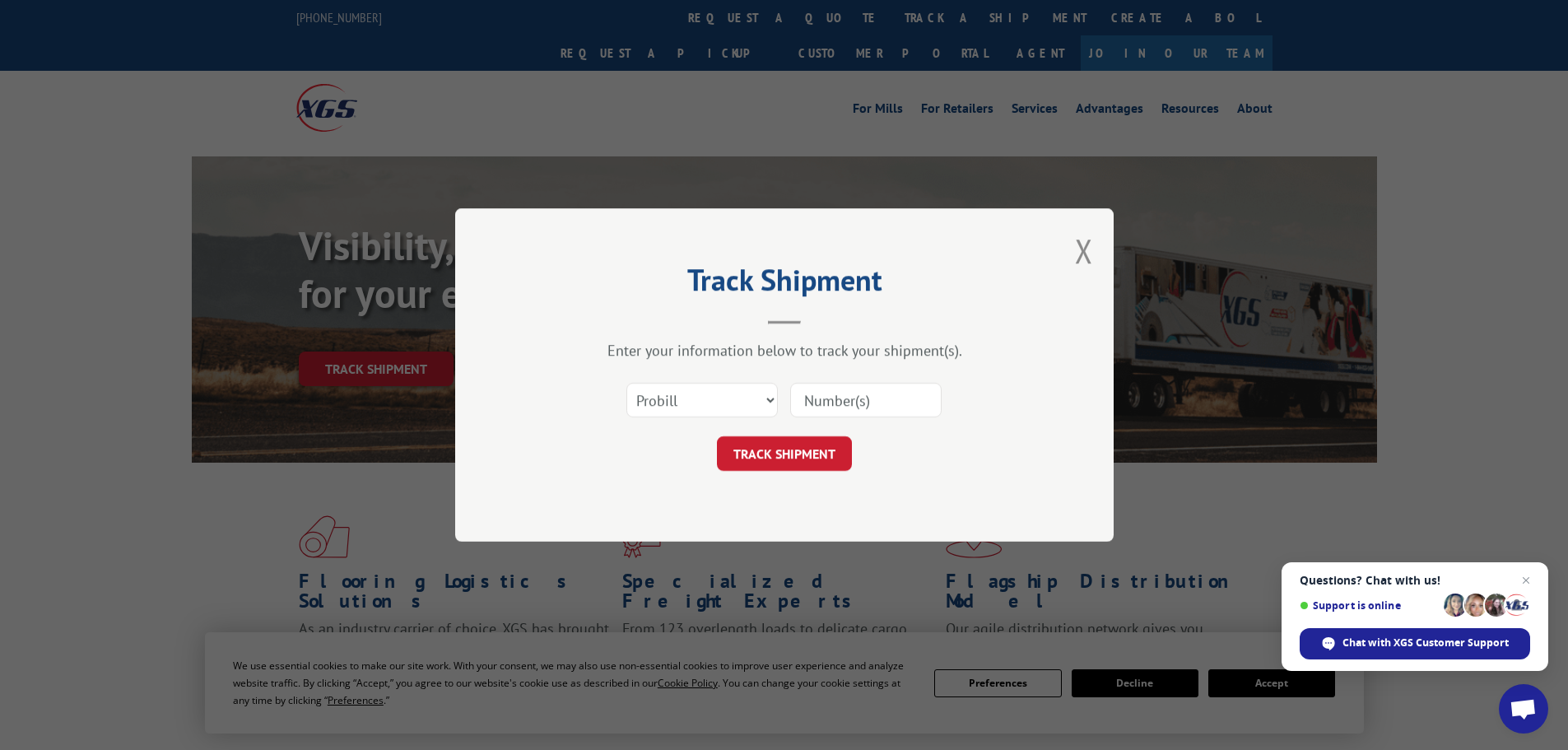
drag, startPoint x: 837, startPoint y: 381, endPoint x: 838, endPoint y: 397, distance: 16.0
click at [837, 381] on div at bounding box center [865, 400] width 151 height 38
click at [839, 407] on input at bounding box center [865, 400] width 151 height 34
paste input "15340371"
type input "15340371"
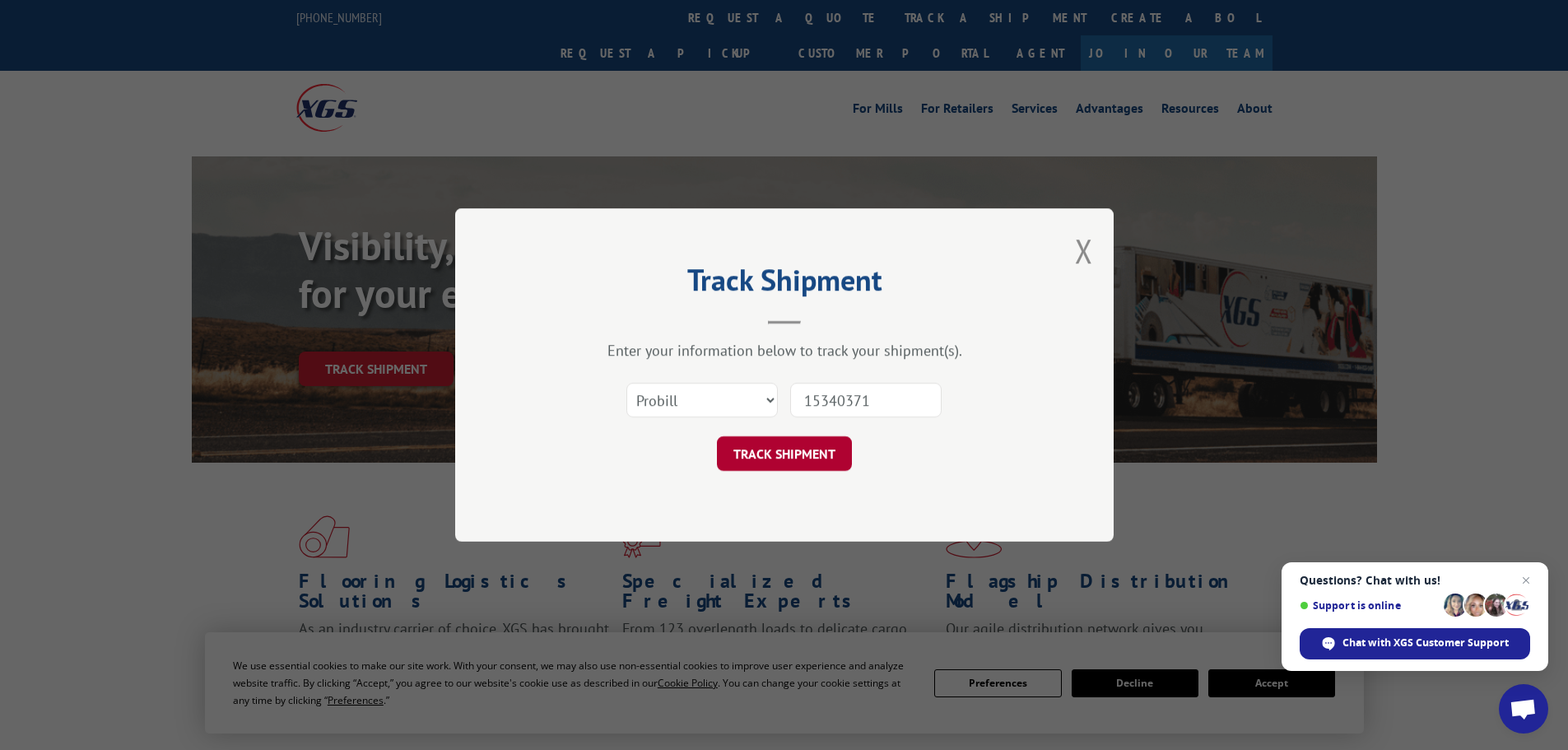
click at [816, 443] on button "TRACK SHIPMENT" at bounding box center [784, 454] width 135 height 34
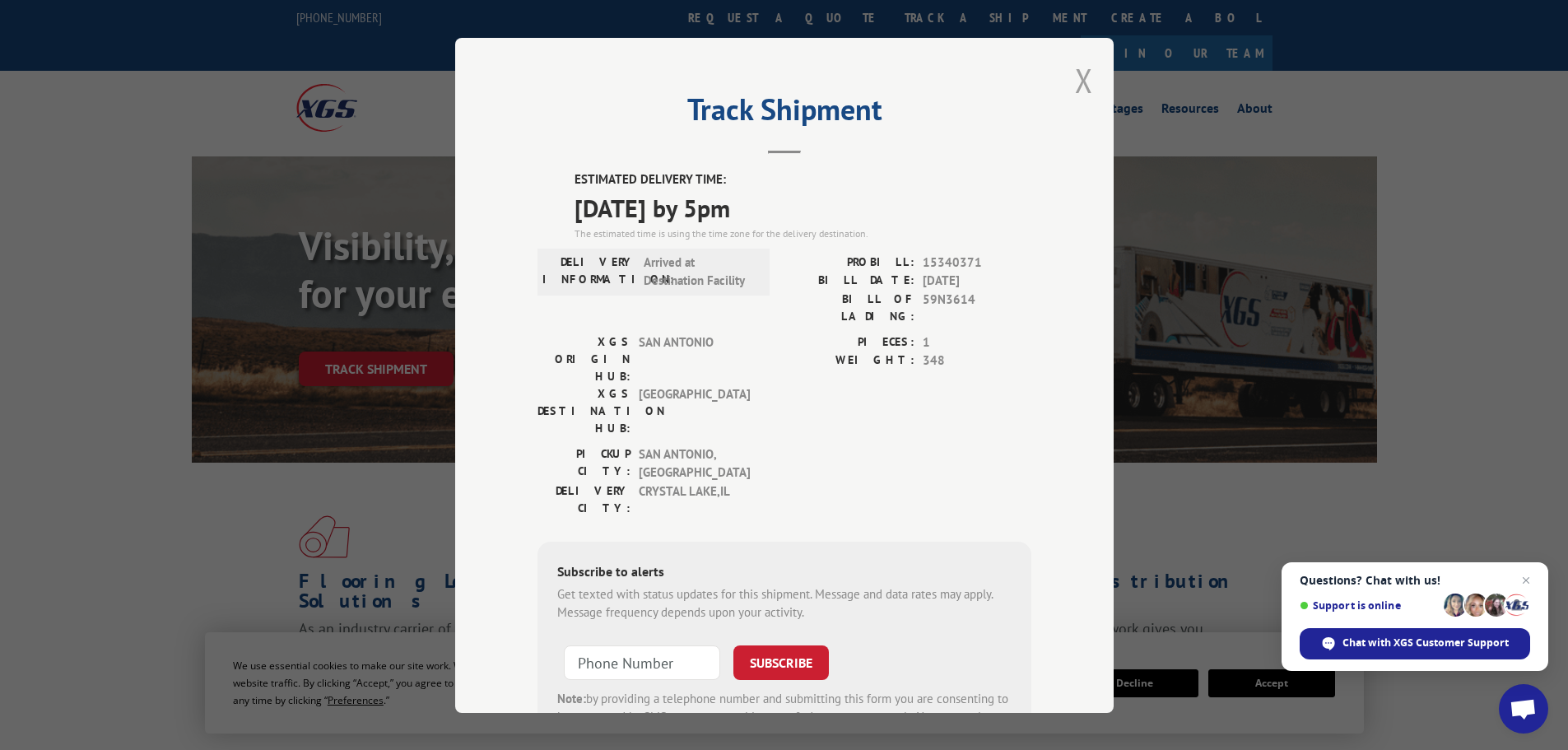
click at [1080, 82] on button "Close modal" at bounding box center [1085, 81] width 18 height 44
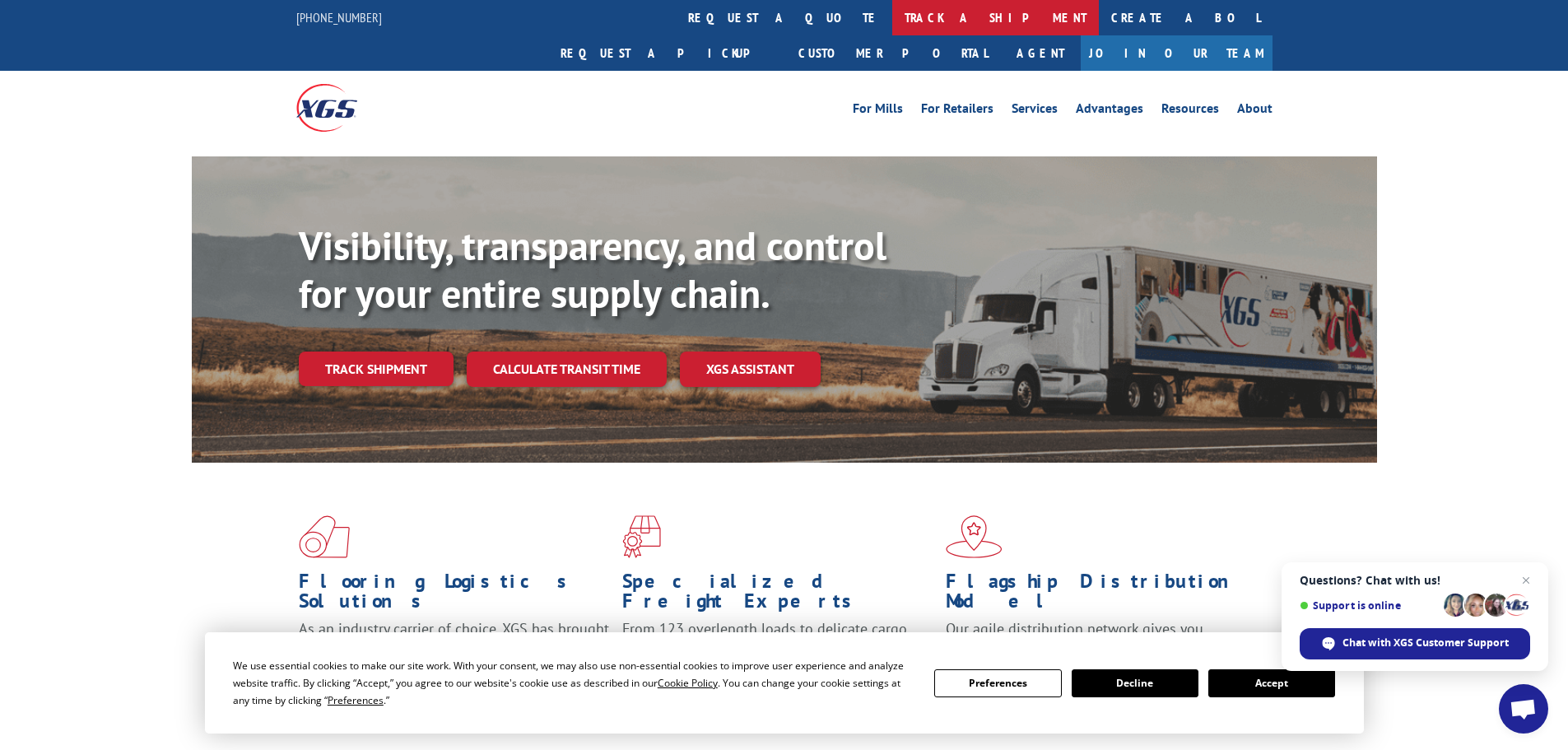
click at [892, 23] on link "track a shipment" at bounding box center [996, 18] width 206 height 35
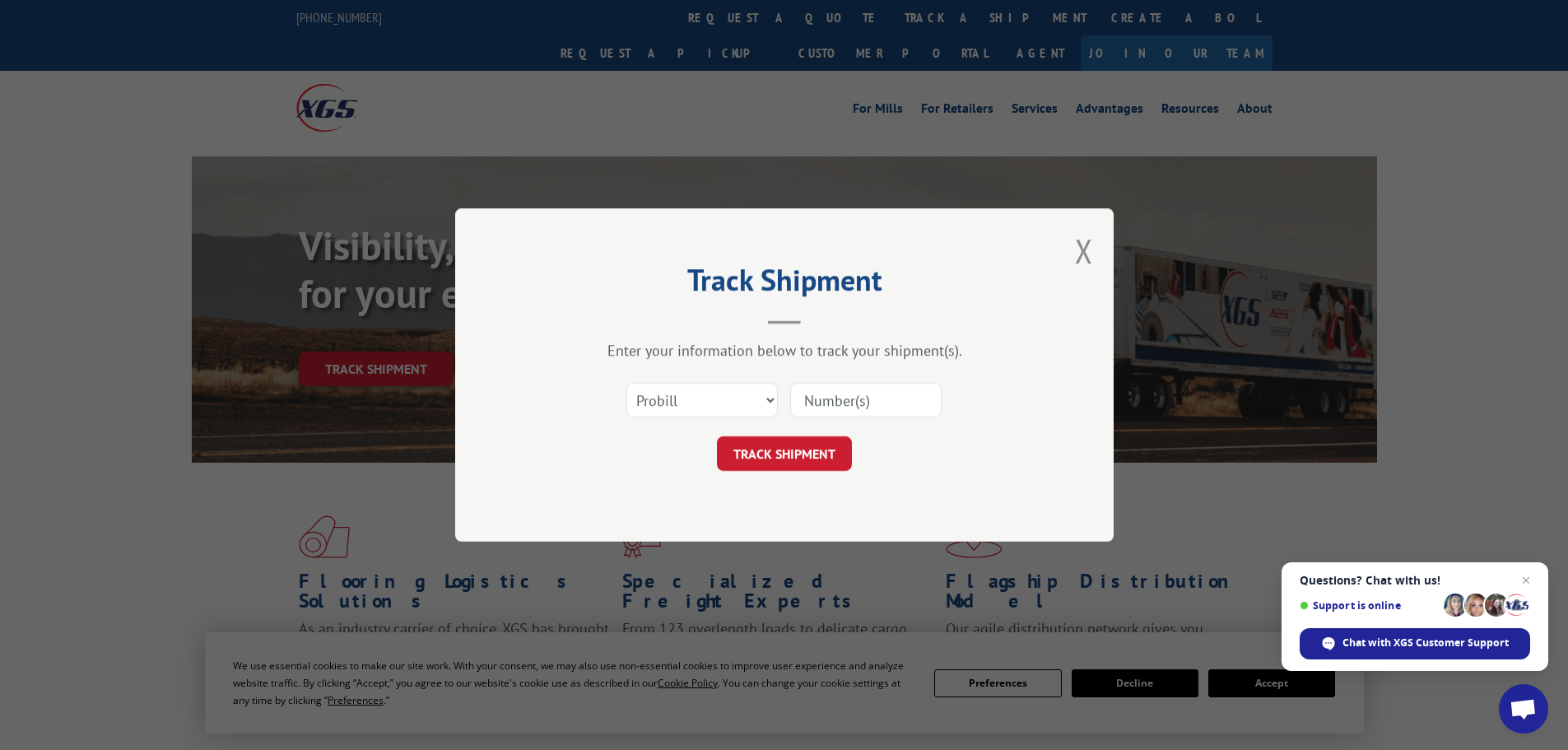
click at [855, 402] on input at bounding box center [865, 400] width 151 height 34
paste input "15472370"
type input "15472370"
click at [817, 451] on button "TRACK SHIPMENT" at bounding box center [784, 454] width 135 height 34
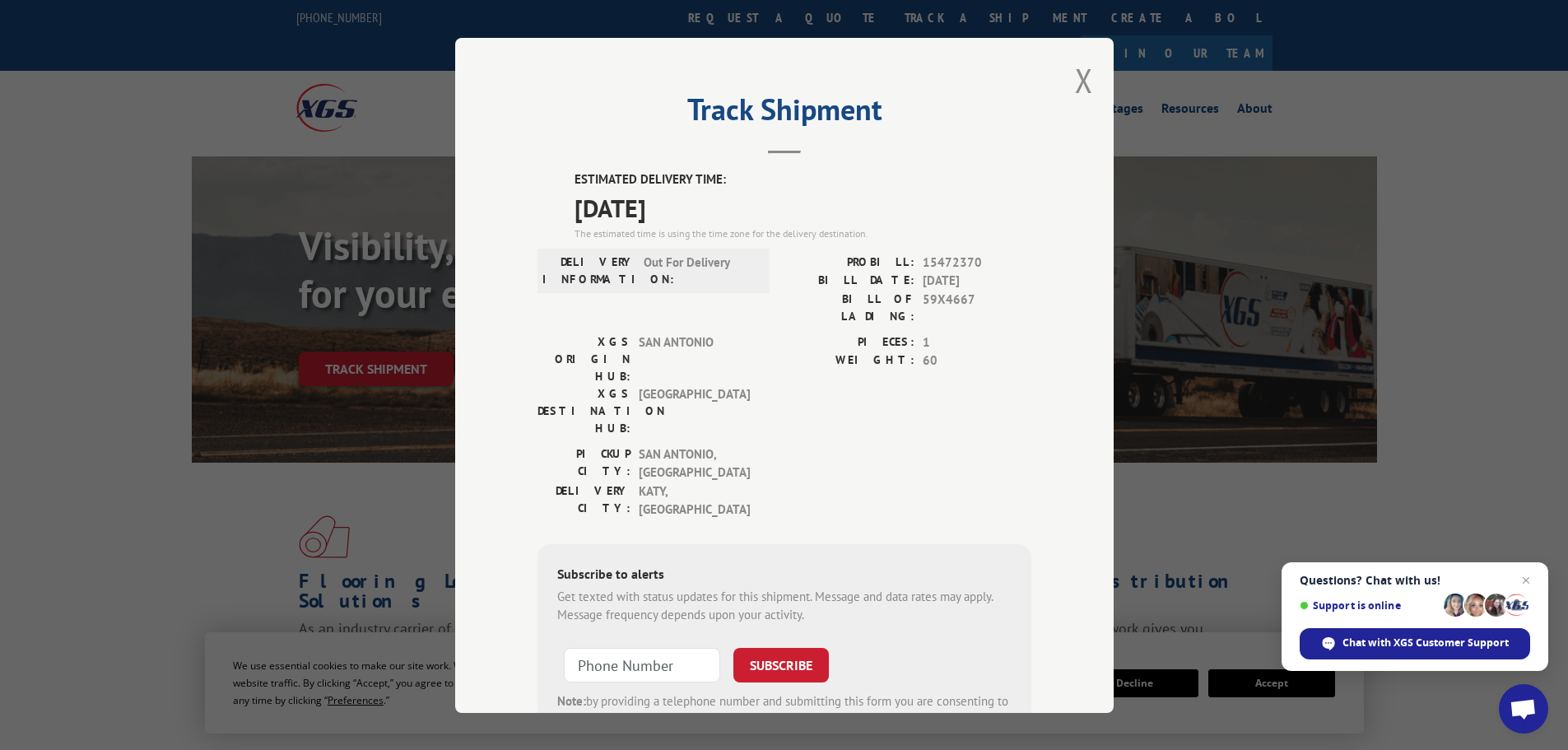
click at [1095, 71] on div "Track Shipment ESTIMATED DELIVERY TIME: [DATE] The estimated time is using the …" at bounding box center [784, 375] width 658 height 675
click at [1083, 77] on button "Close modal" at bounding box center [1085, 81] width 18 height 44
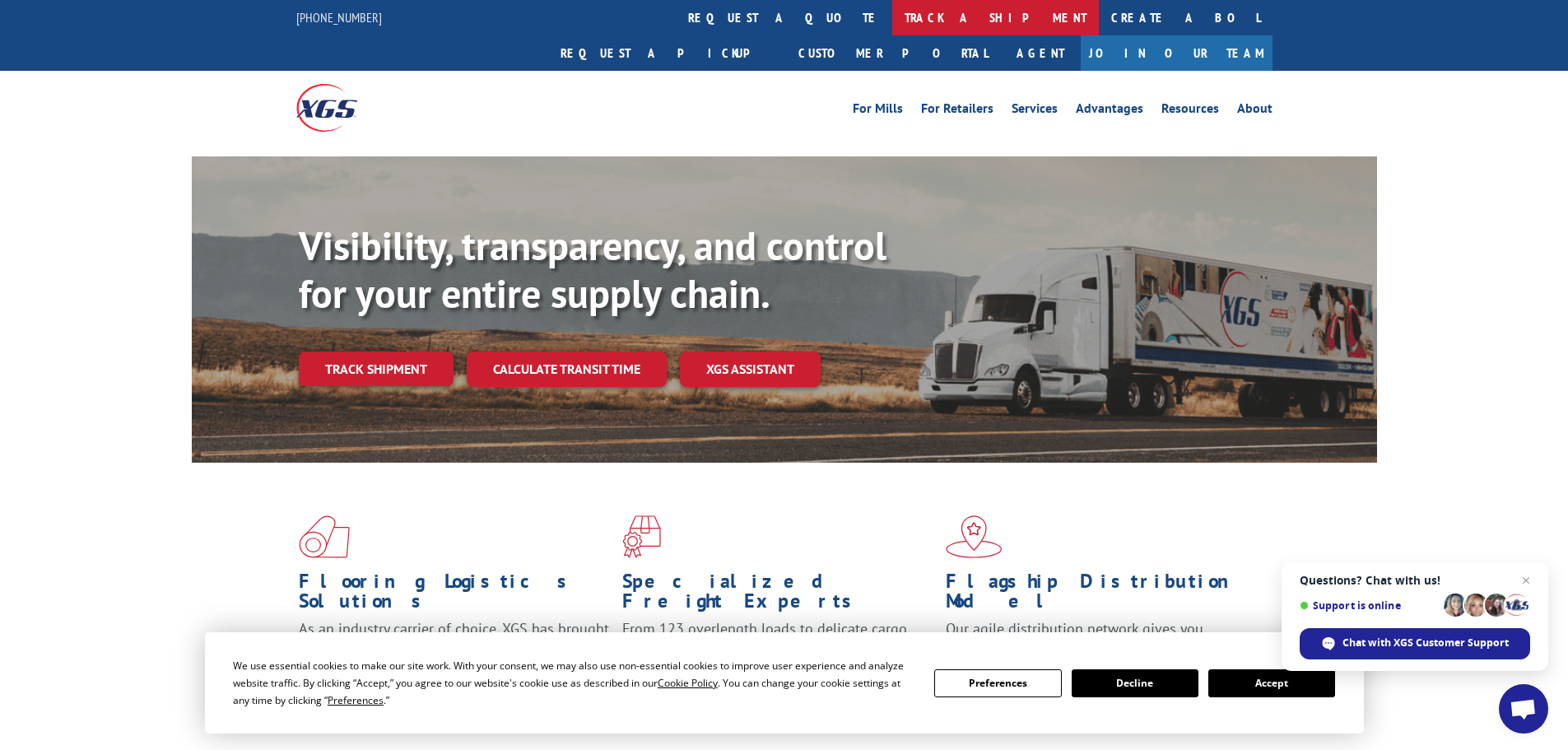
click at [892, 23] on link "track a shipment" at bounding box center [996, 18] width 206 height 35
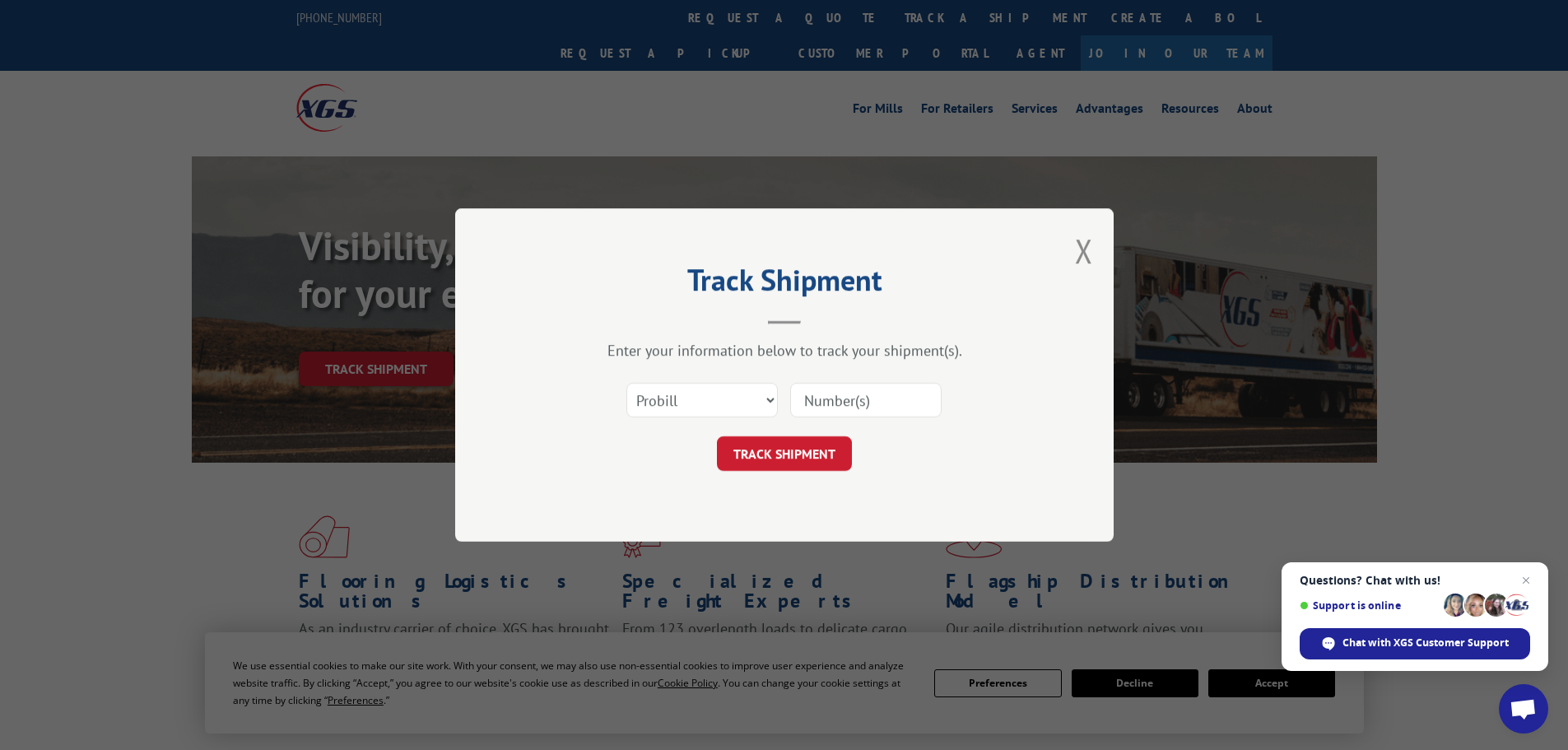
drag, startPoint x: 869, startPoint y: 402, endPoint x: 862, endPoint y: 417, distance: 16.6
click at [869, 402] on input at bounding box center [865, 400] width 151 height 34
paste input "15472396"
type input "15472396"
click at [808, 442] on button "TRACK SHIPMENT" at bounding box center [784, 454] width 135 height 34
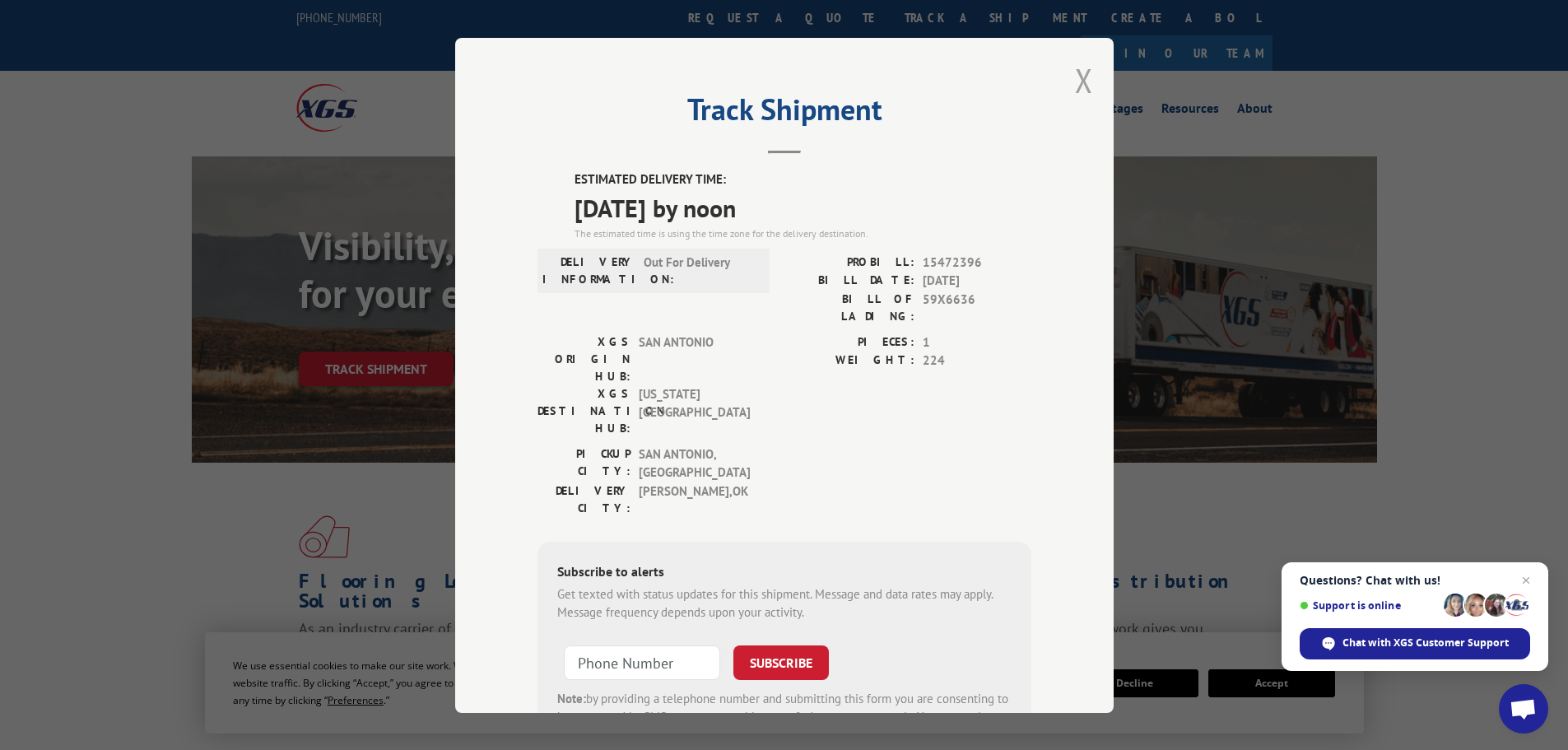
click at [1074, 83] on div "Track Shipment ESTIMATED DELIVERY TIME: [DATE] by noon The estimated time is us…" at bounding box center [784, 375] width 658 height 675
click at [1075, 86] on button "Close modal" at bounding box center [1085, 81] width 18 height 44
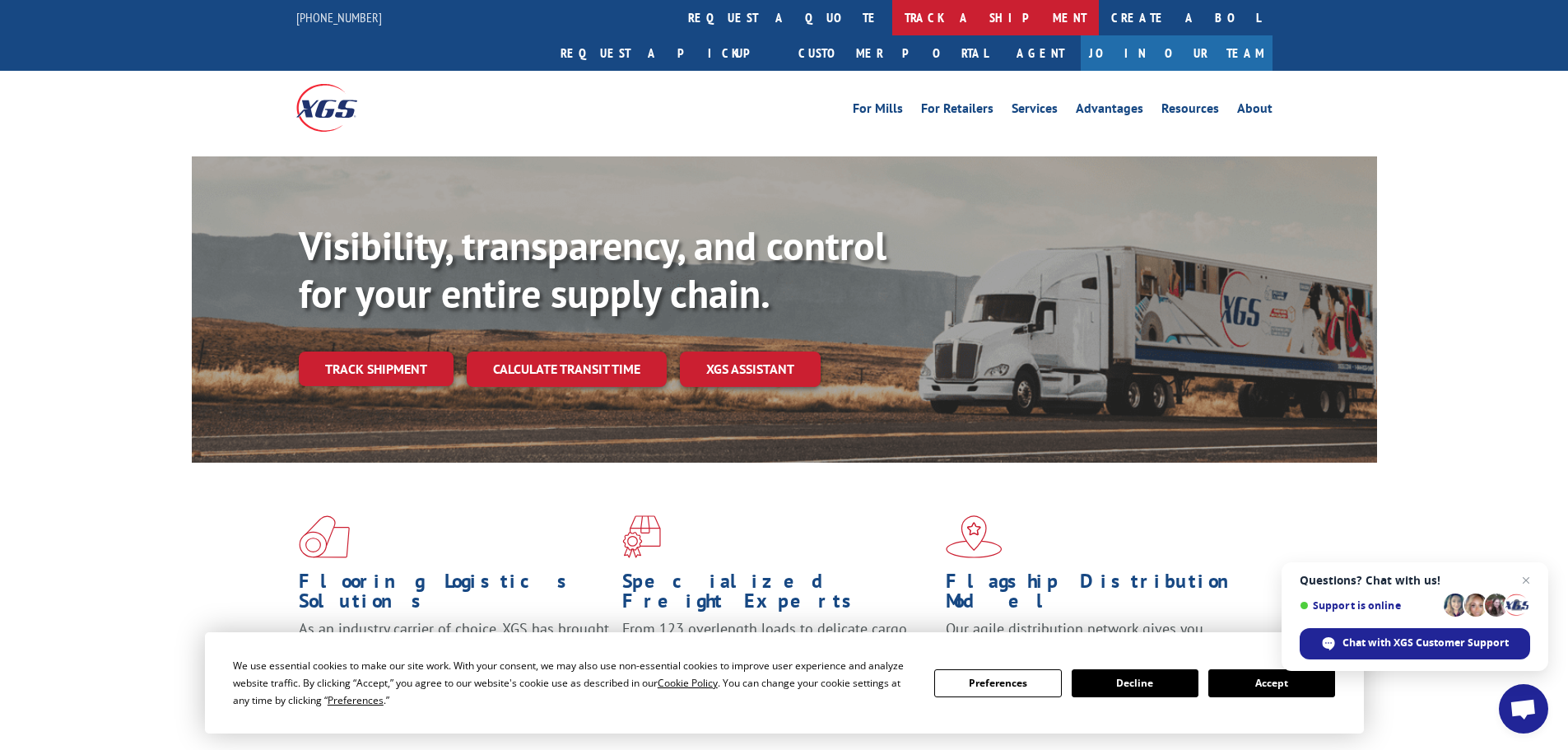
click at [892, 22] on link "track a shipment" at bounding box center [996, 18] width 206 height 35
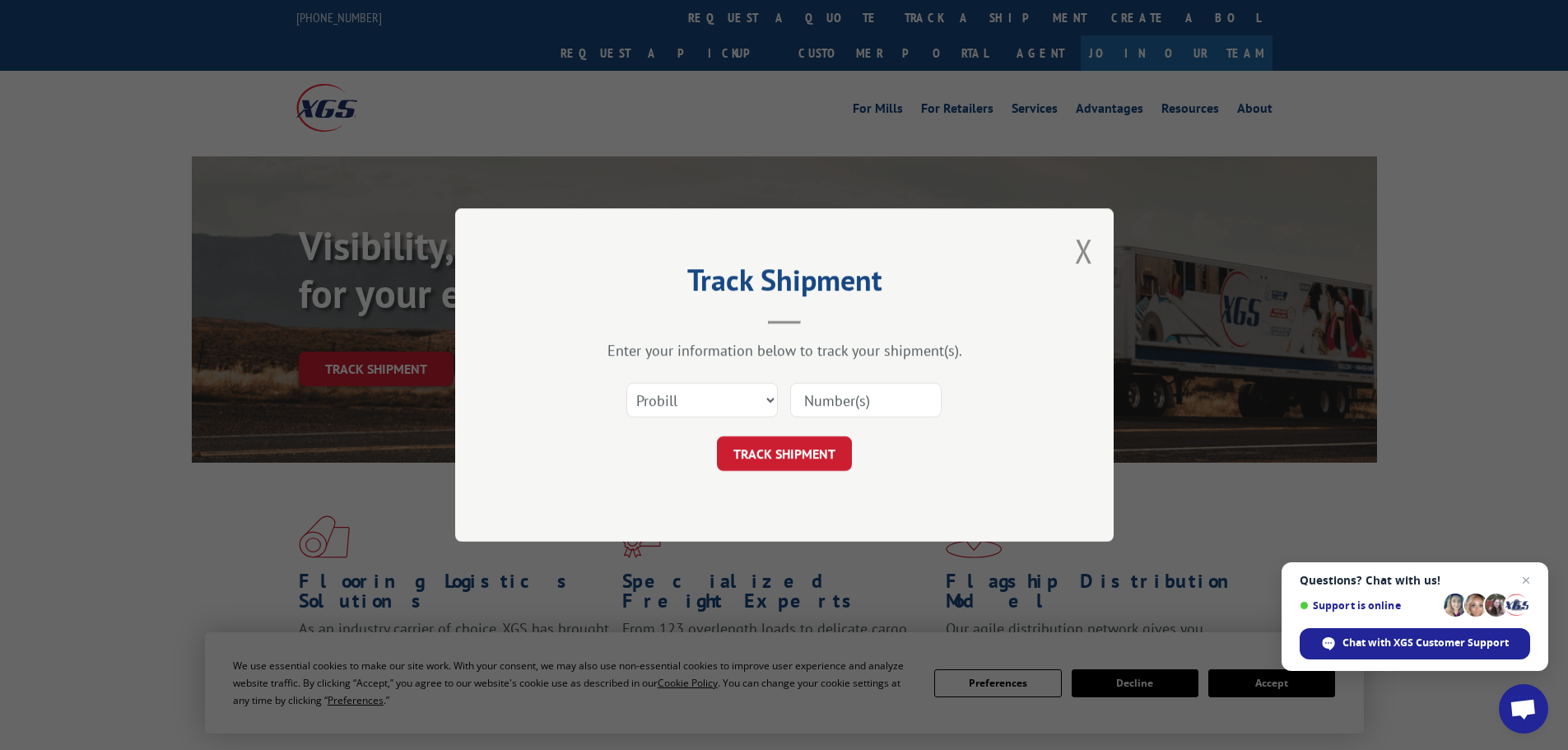
drag, startPoint x: 862, startPoint y: 388, endPoint x: 873, endPoint y: 396, distance: 13.6
click at [862, 388] on input at bounding box center [865, 400] width 151 height 34
paste input "15472368"
type input "15472368"
click at [828, 446] on button "TRACK SHIPMENT" at bounding box center [784, 454] width 135 height 34
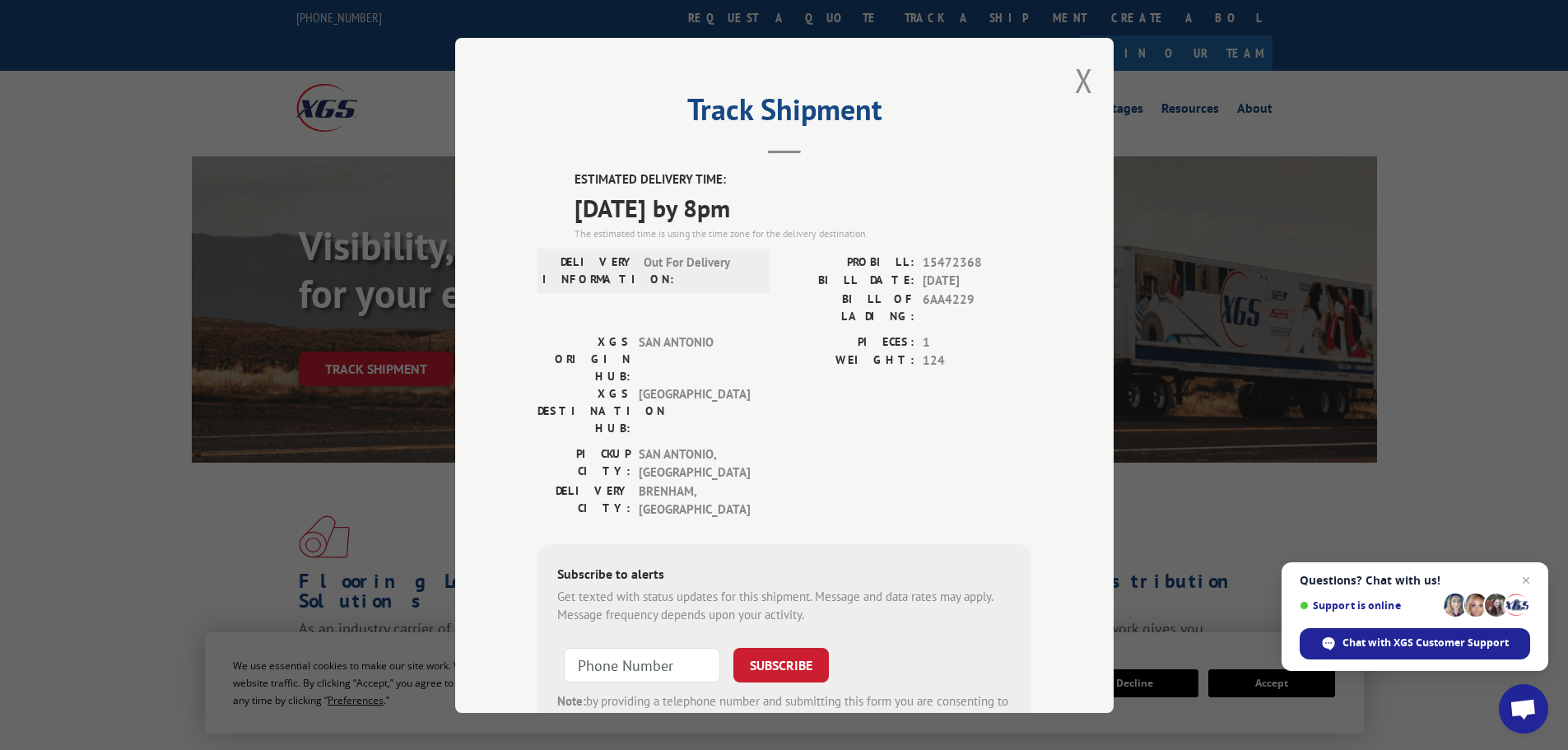
click at [1075, 91] on button "Close modal" at bounding box center [1085, 81] width 18 height 44
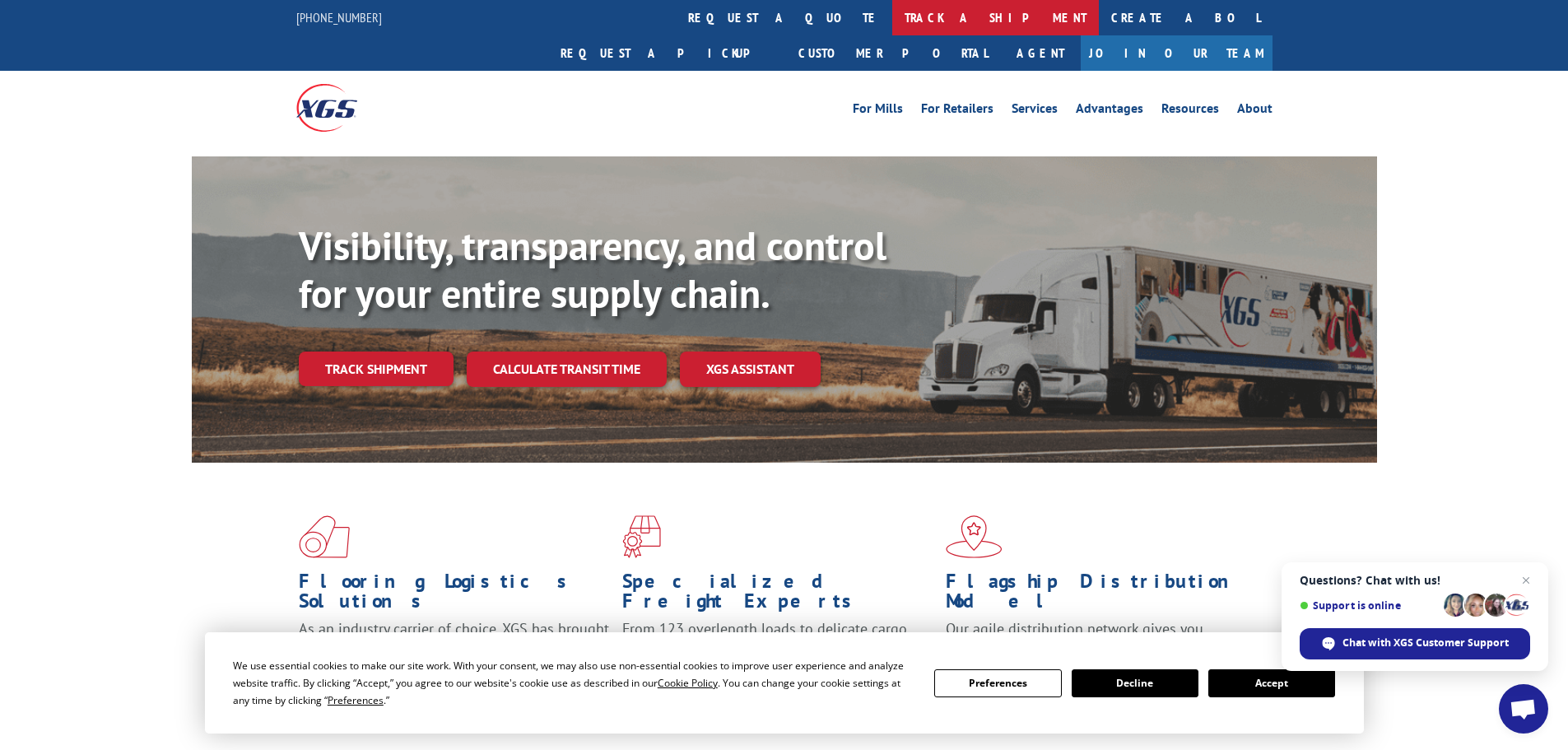
click at [892, 20] on link "track a shipment" at bounding box center [996, 18] width 206 height 35
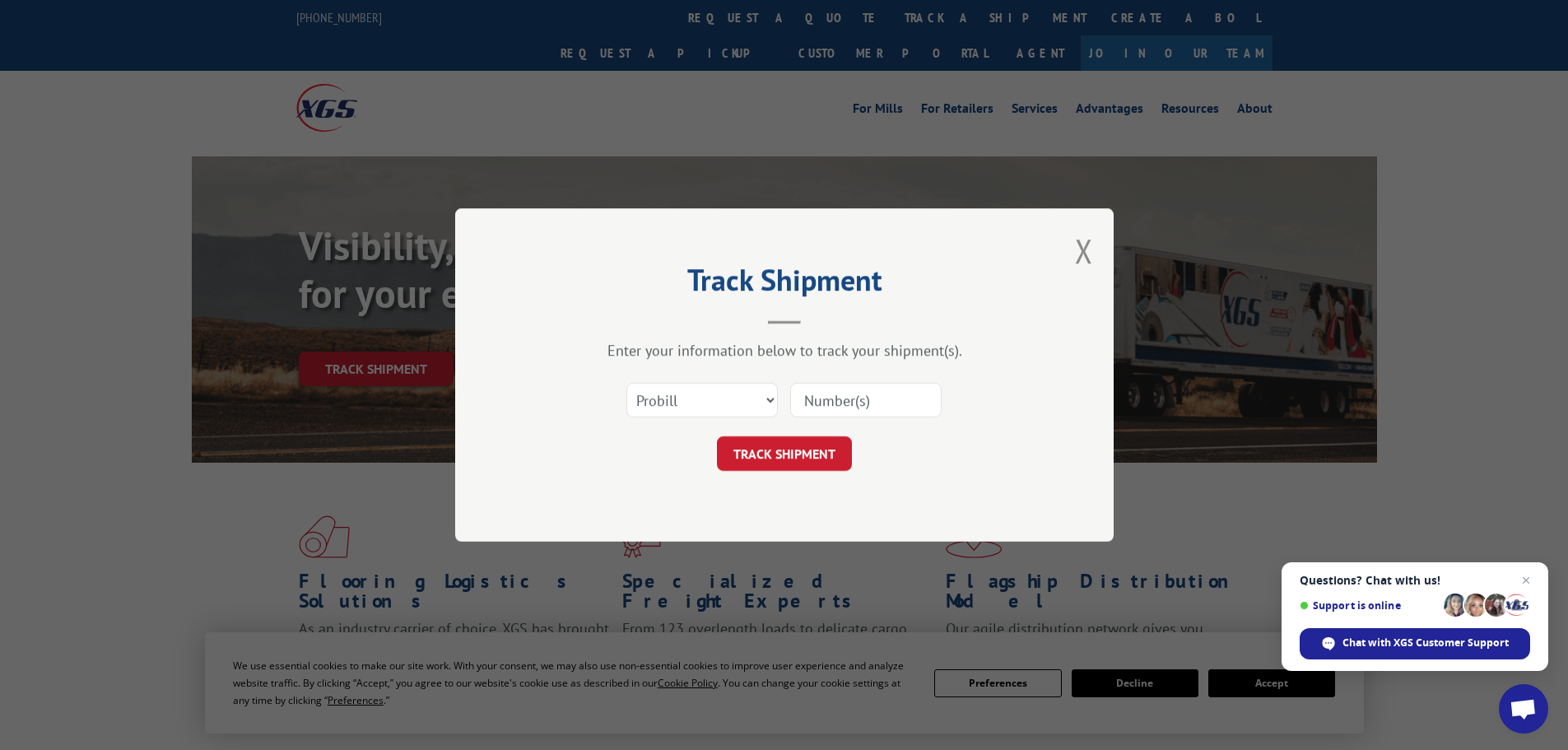
click at [858, 416] on input at bounding box center [865, 400] width 151 height 34
paste input "15340344"
type input "15340344"
click at [805, 443] on button "TRACK SHIPMENT" at bounding box center [784, 454] width 135 height 34
